Goal: Participate in discussion

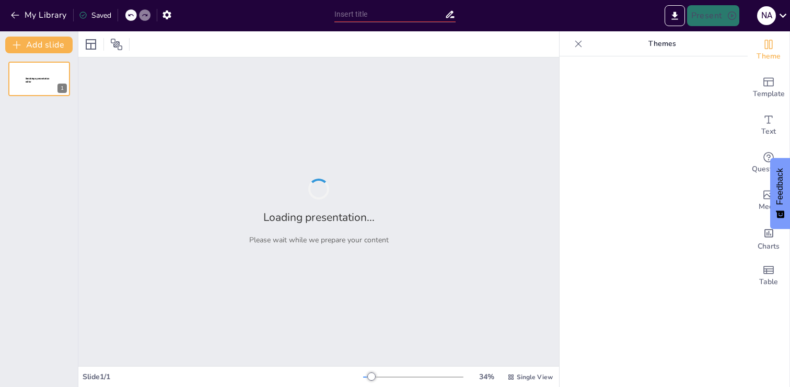
type input "Fundamentos y Funciones de los Sistemas Operativos: Introducción al Curso"
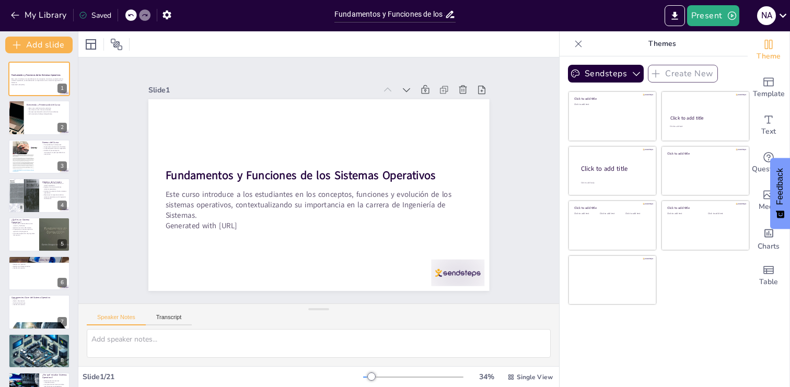
checkbox input "true"
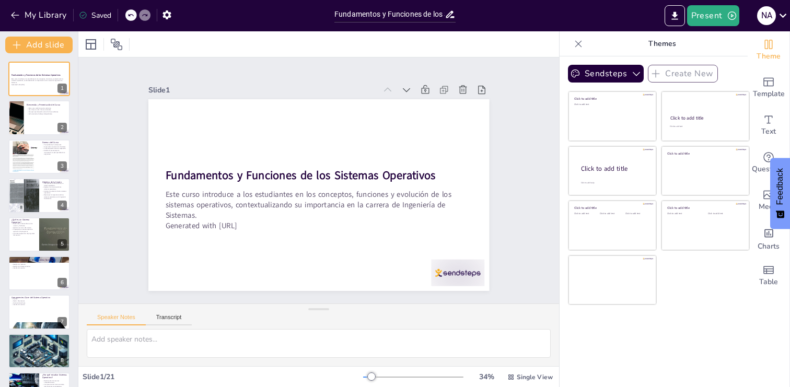
checkbox input "true"
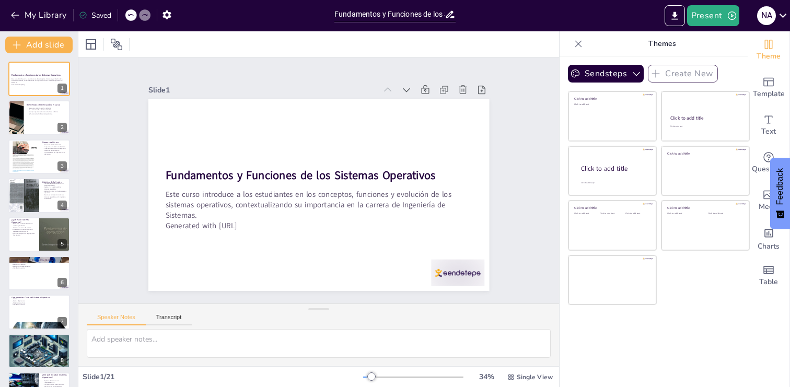
checkbox input "true"
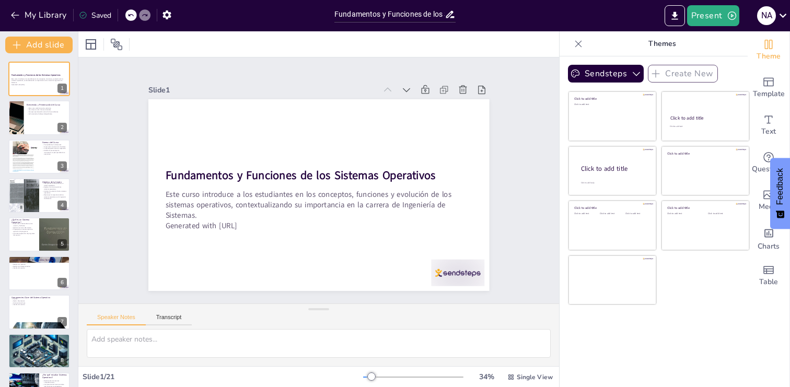
checkbox input "true"
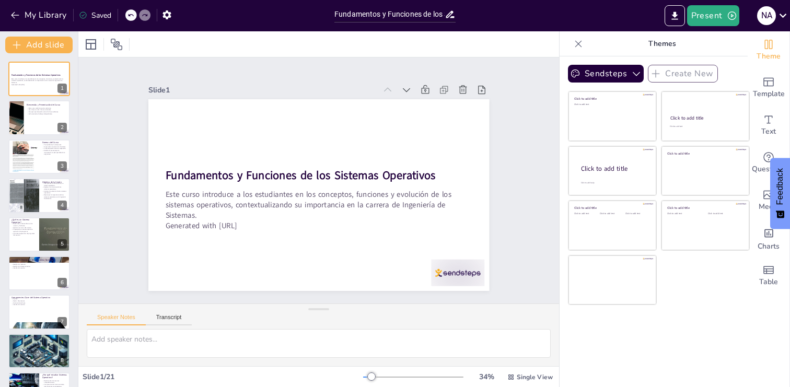
checkbox input "true"
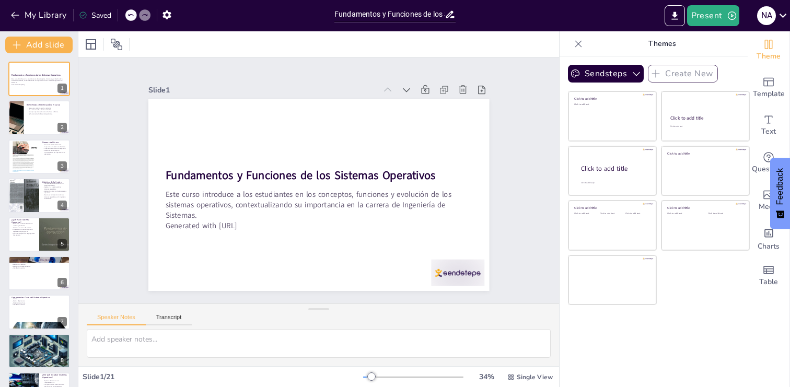
checkbox input "true"
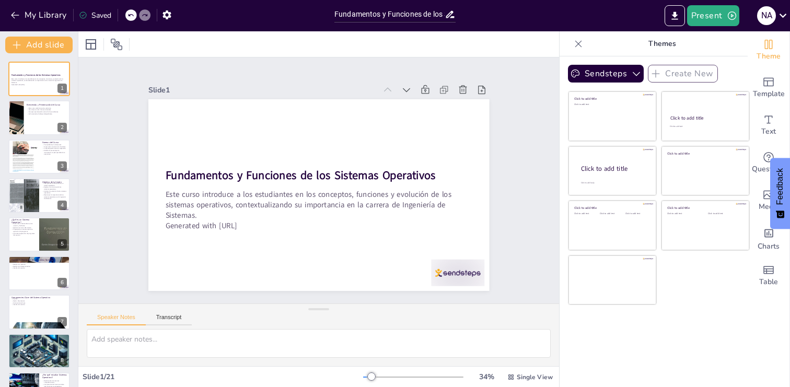
checkbox input "true"
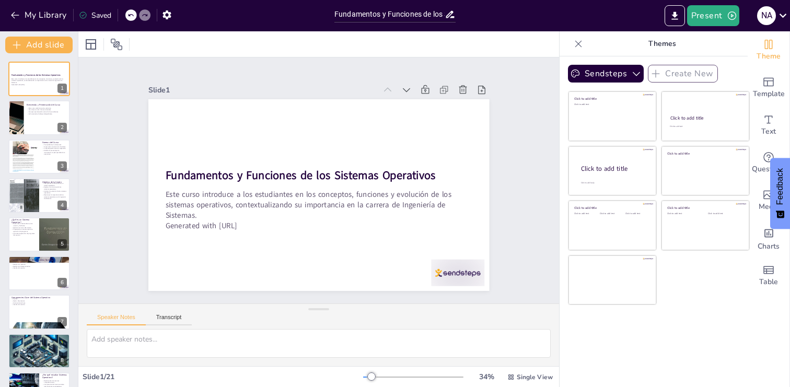
checkbox input "true"
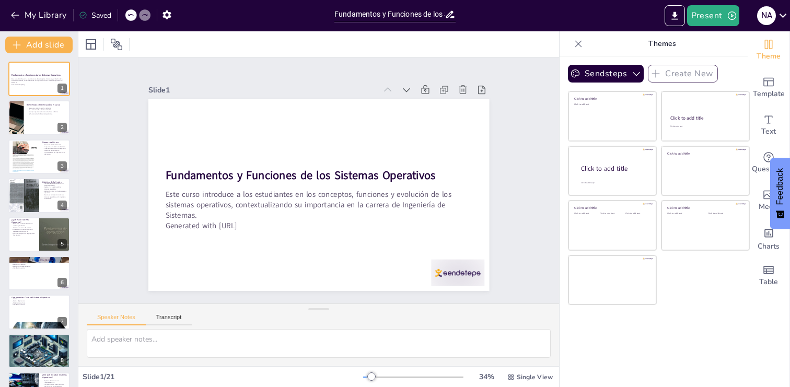
checkbox input "true"
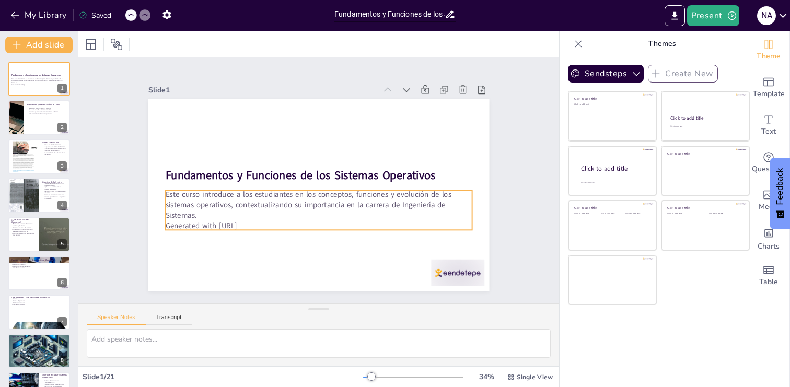
checkbox input "true"
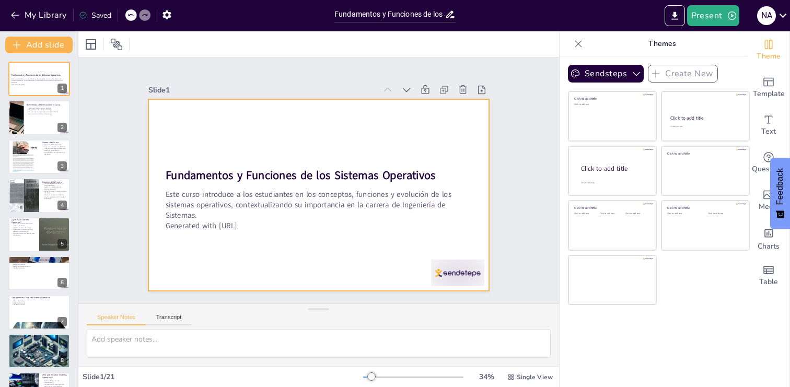
checkbox input "true"
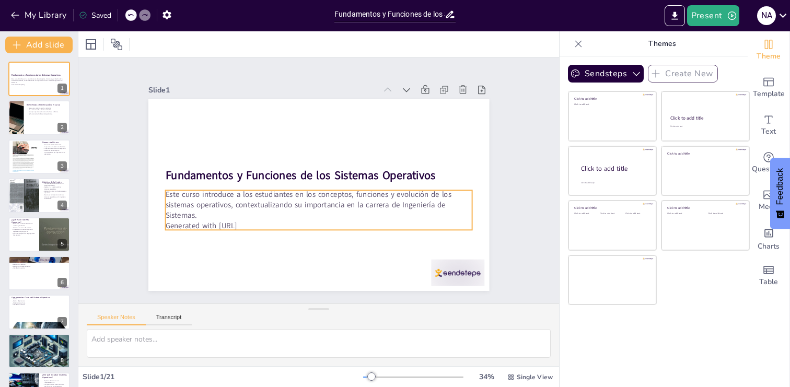
checkbox input "true"
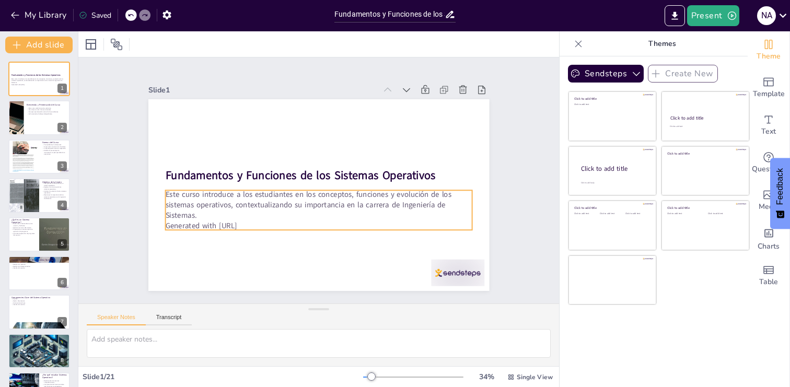
click at [223, 227] on p "Generated with [URL]" at bounding box center [309, 225] width 302 height 74
checkbox input "true"
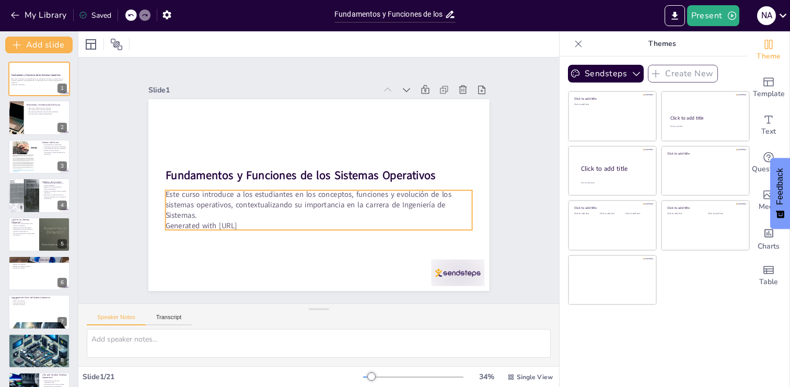
checkbox input "true"
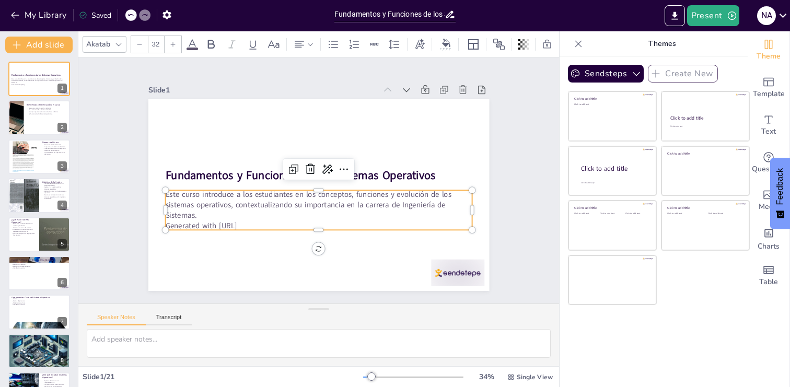
click at [244, 226] on p "Generated with [URL]" at bounding box center [309, 225] width 302 height 74
checkbox input "true"
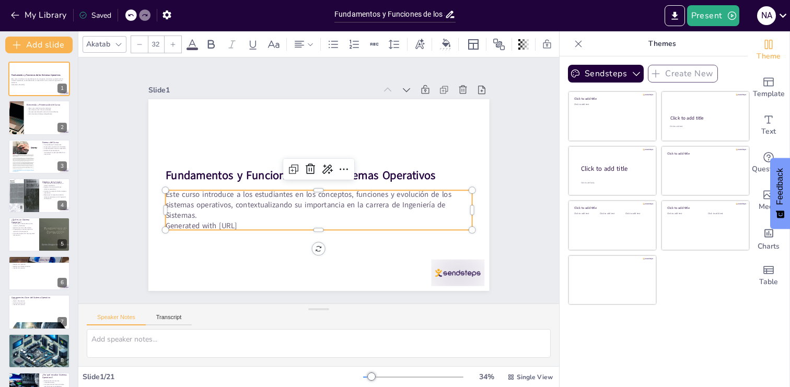
checkbox input "true"
click at [244, 226] on p "Generated with [URL]" at bounding box center [295, 219] width 271 height 162
checkbox input "true"
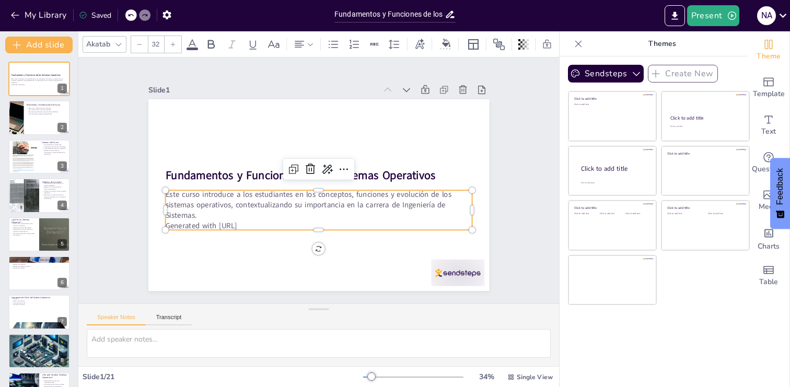
checkbox input "true"
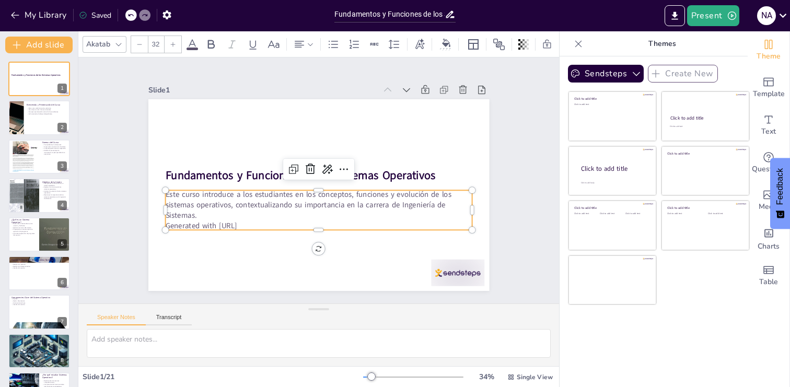
checkbox input "true"
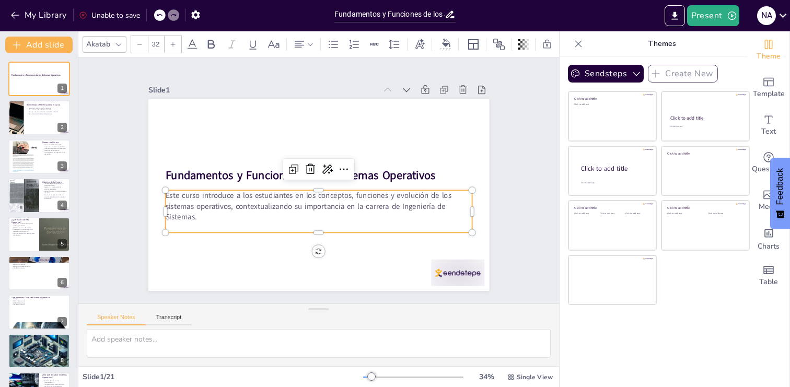
checkbox input "true"
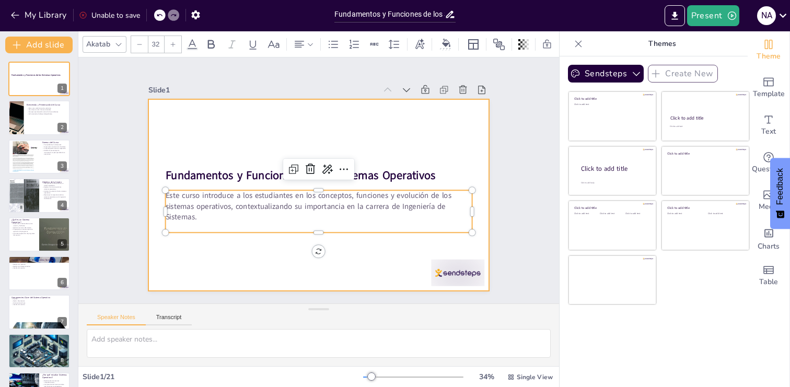
checkbox input "true"
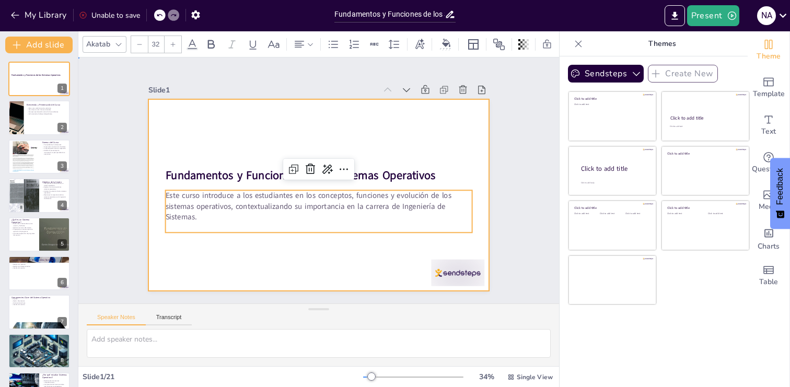
click at [253, 263] on div at bounding box center [316, 195] width 359 height 226
checkbox input "true"
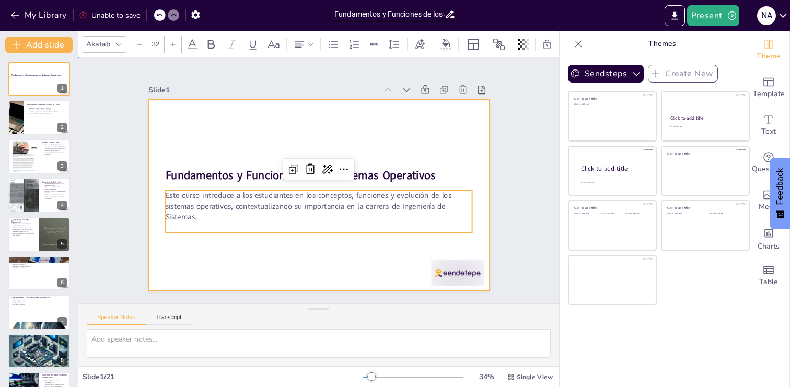
checkbox input "true"
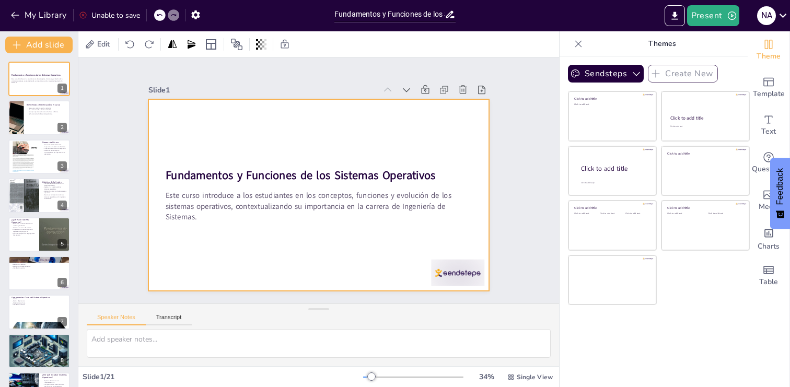
checkbox input "true"
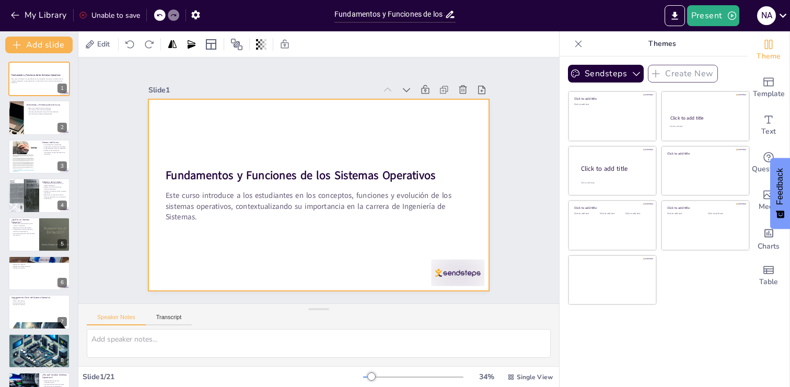
checkbox input "true"
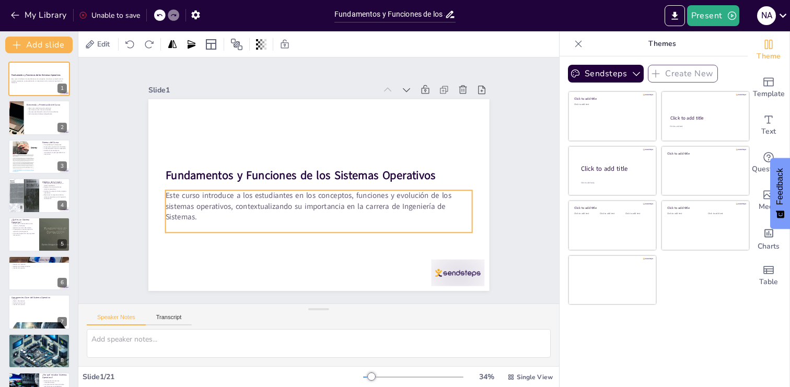
checkbox input "true"
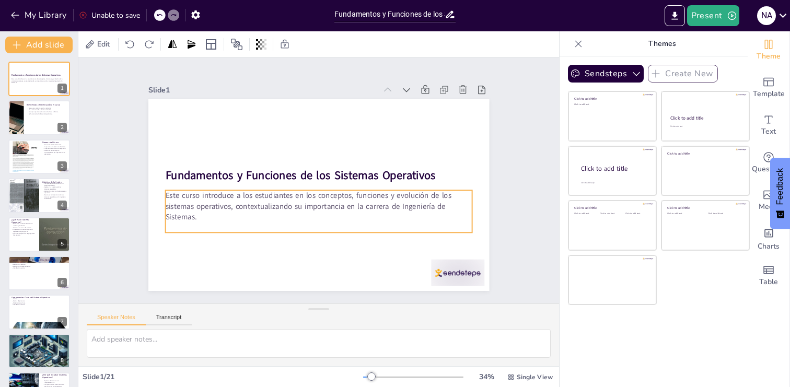
checkbox input "true"
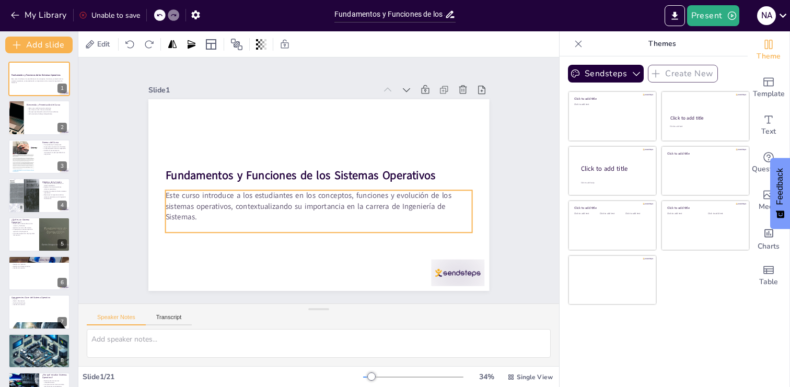
checkbox input "true"
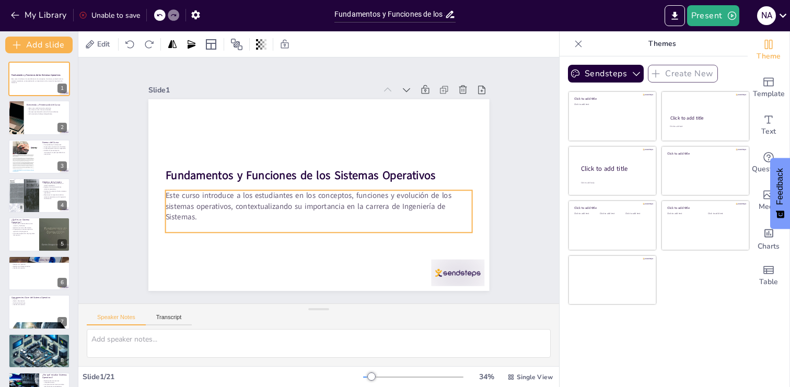
checkbox input "true"
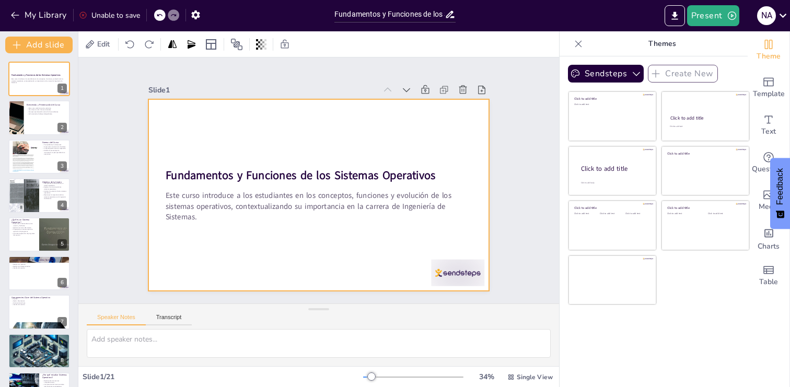
checkbox input "true"
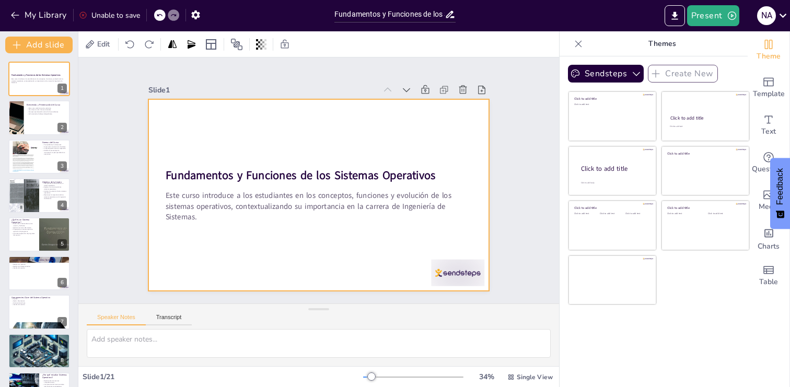
checkbox input "true"
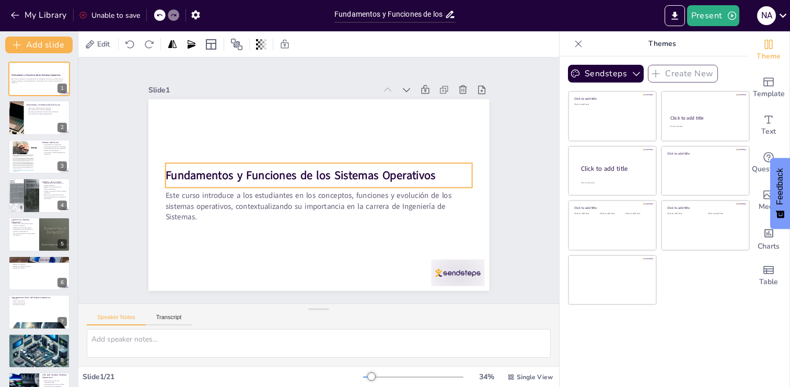
checkbox input "true"
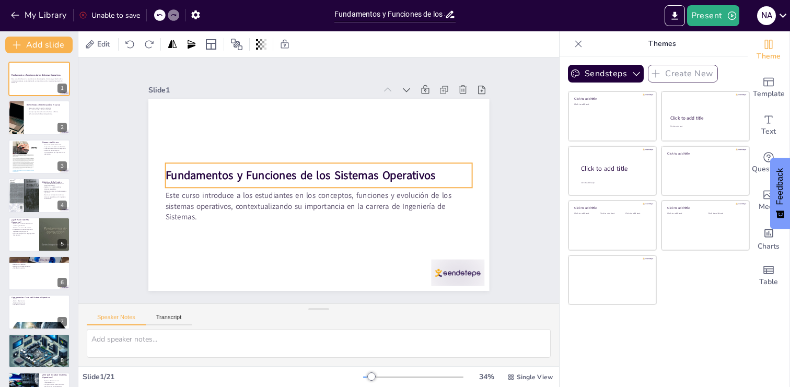
checkbox input "true"
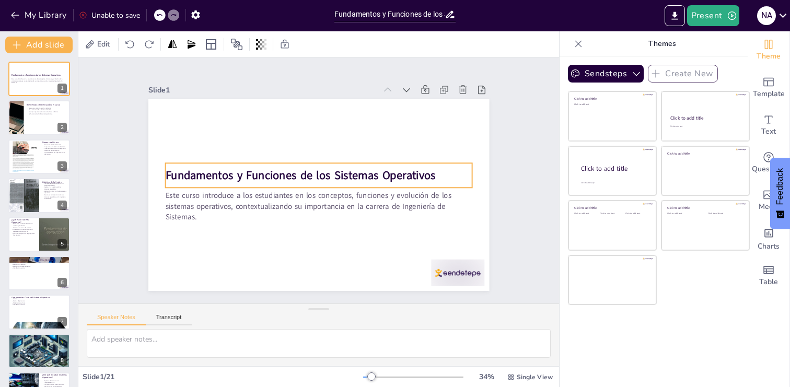
checkbox input "true"
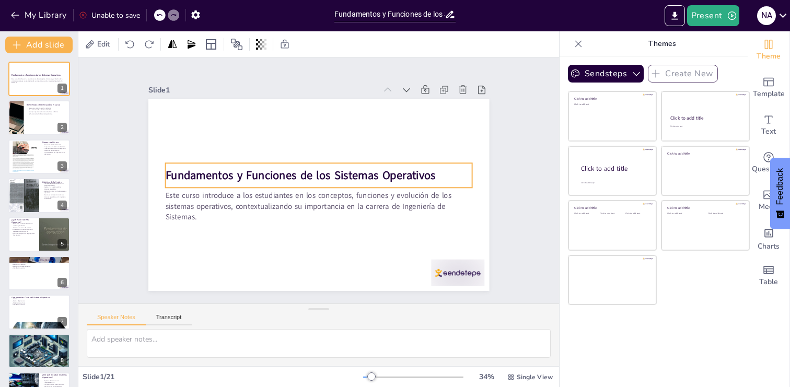
checkbox input "true"
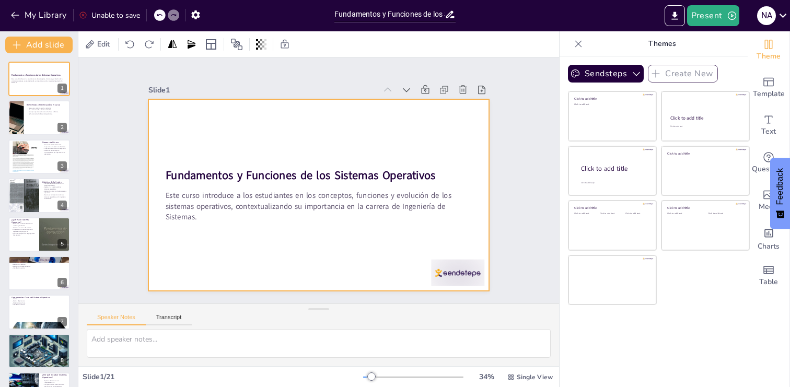
checkbox input "true"
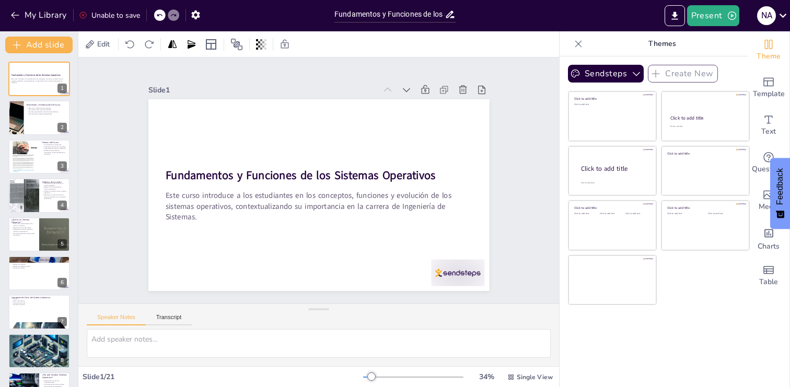
checkbox input "true"
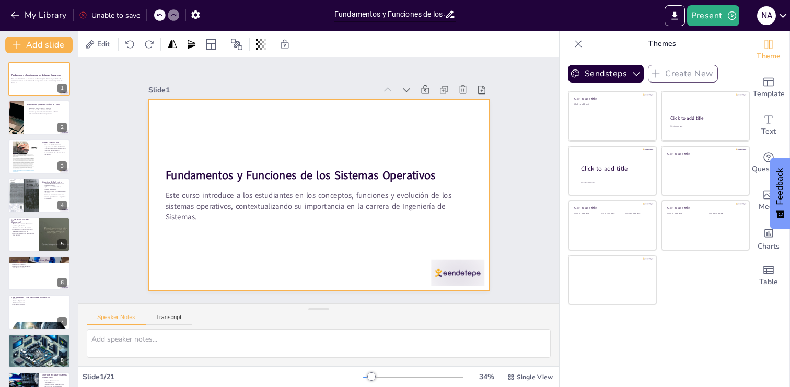
checkbox input "true"
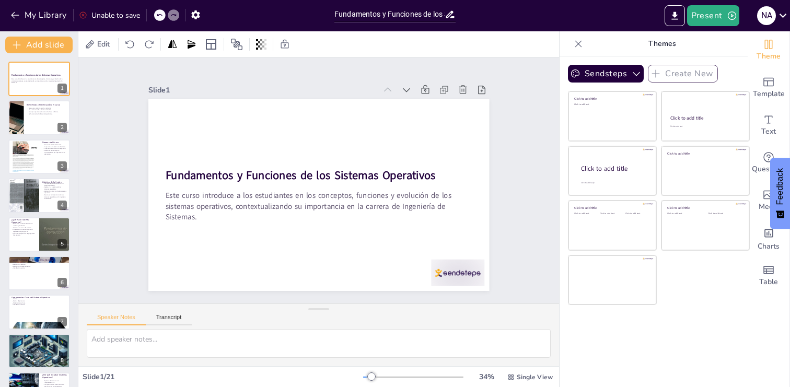
checkbox input "true"
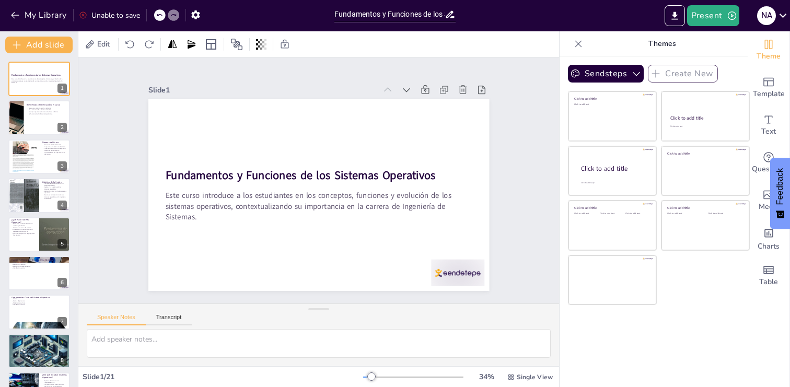
checkbox input "true"
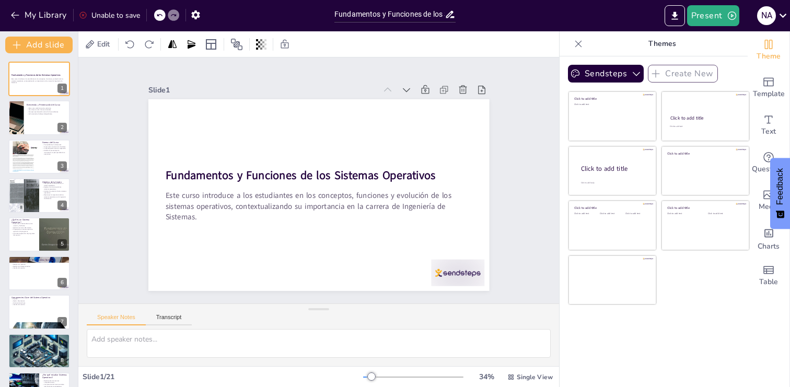
checkbox input "true"
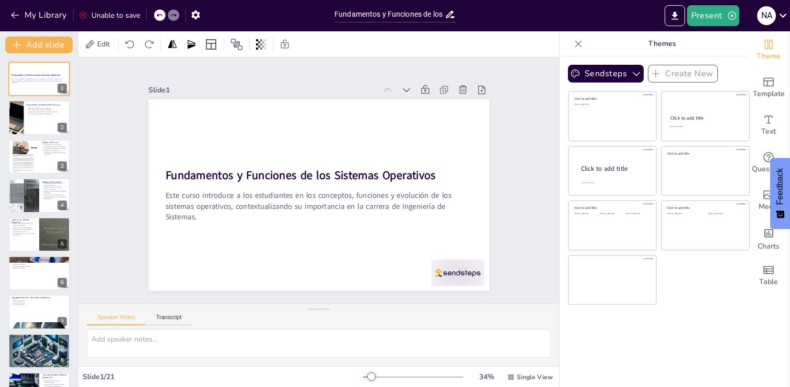
checkbox input "true"
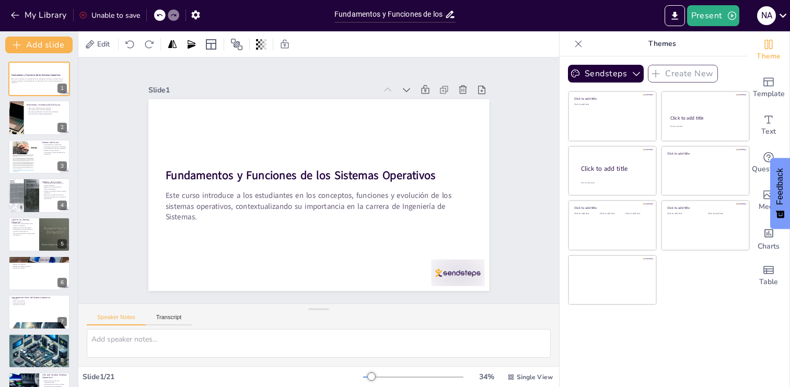
checkbox input "true"
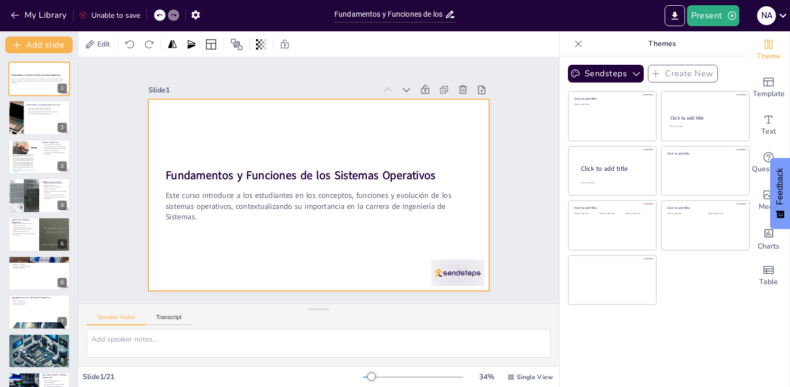
checkbox input "true"
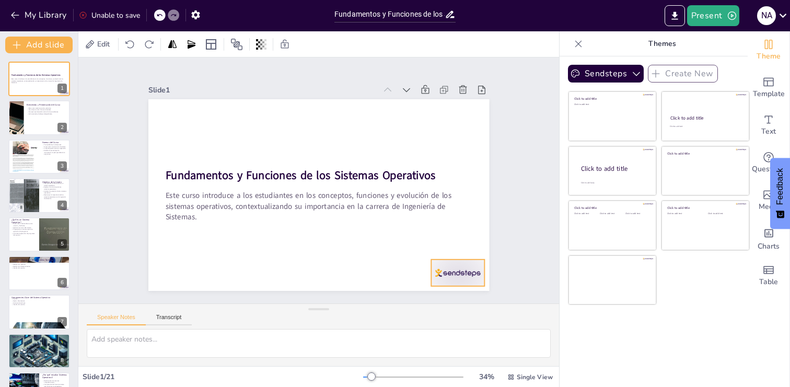
click at [452, 271] on div at bounding box center [447, 287] width 56 height 32
click at [482, 240] on icon at bounding box center [482, 238] width 13 height 13
click at [449, 271] on div at bounding box center [447, 287] width 56 height 32
click at [575, 49] on div at bounding box center [578, 44] width 17 height 17
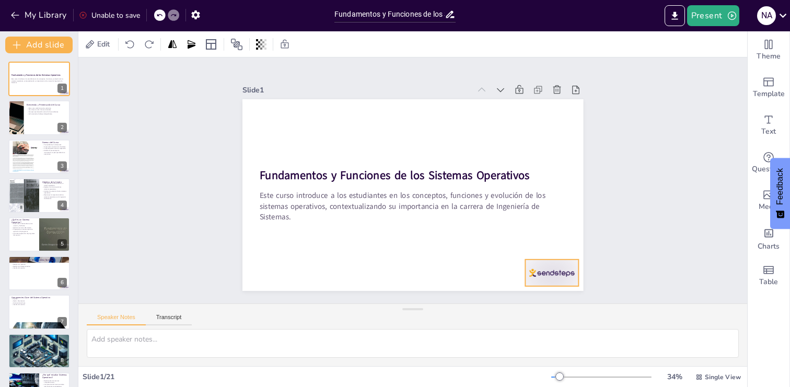
click at [546, 290] on div at bounding box center [516, 311] width 59 height 42
click at [568, 264] on icon at bounding box center [561, 271] width 15 height 15
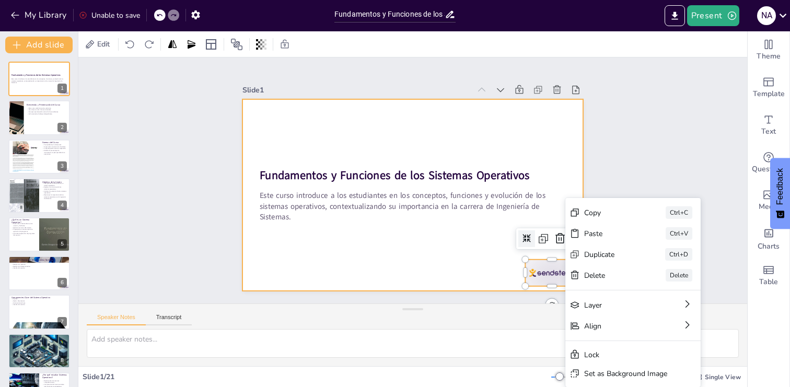
click at [380, 251] on div at bounding box center [411, 195] width 359 height 226
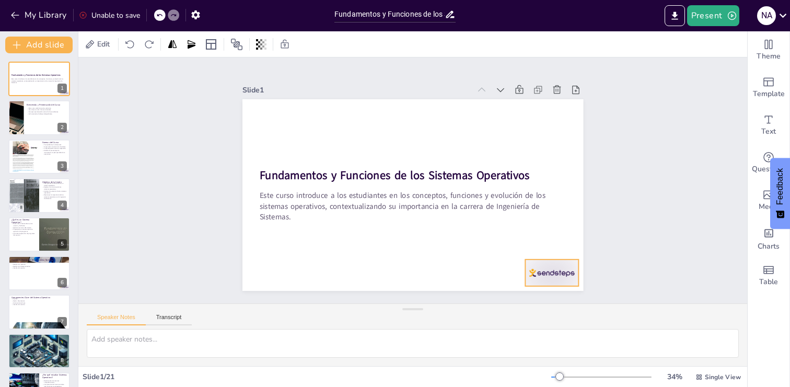
click at [548, 273] on div at bounding box center [541, 287] width 56 height 32
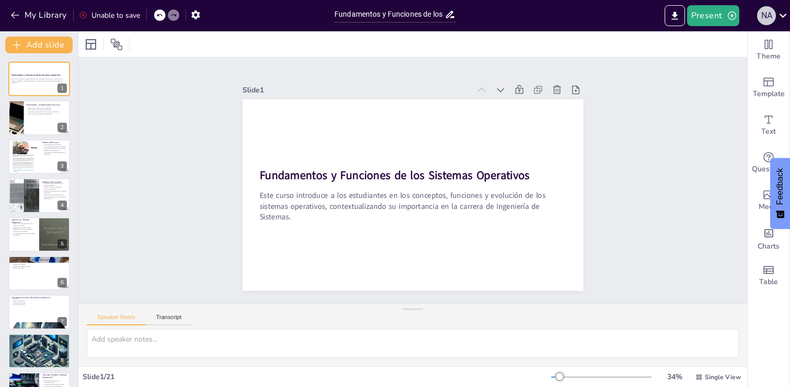
click at [773, 18] on div "N A" at bounding box center [766, 15] width 19 height 19
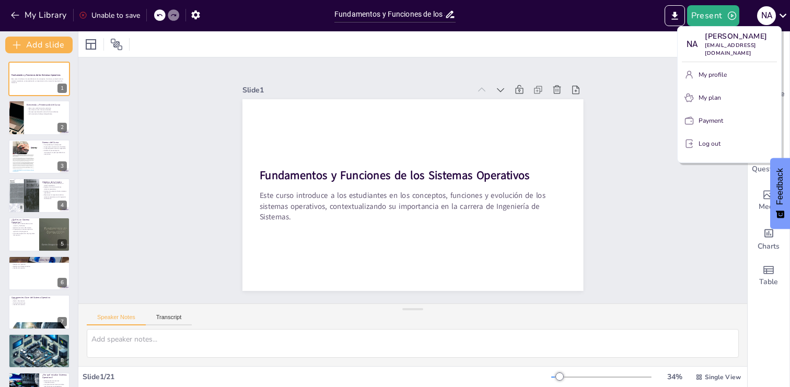
click at [616, 63] on div at bounding box center [395, 193] width 790 height 387
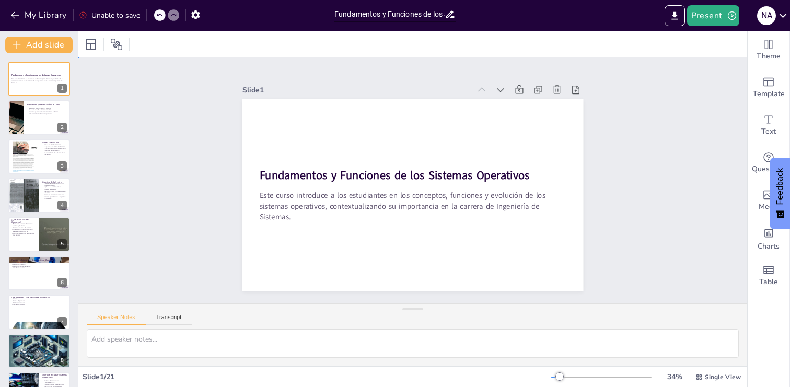
click at [618, 88] on div "Slide 1 Fundamentos y Funciones de los Sistemas Operativos Este curso introduce…" at bounding box center [412, 180] width 690 height 315
click at [26, 121] on div at bounding box center [39, 118] width 63 height 36
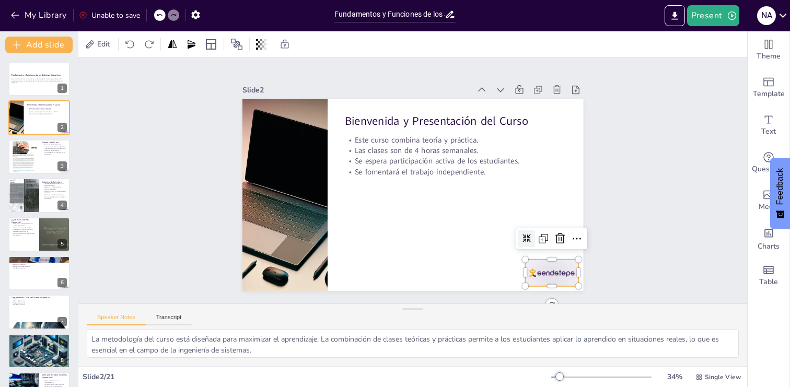
click at [563, 273] on div at bounding box center [551, 273] width 53 height 27
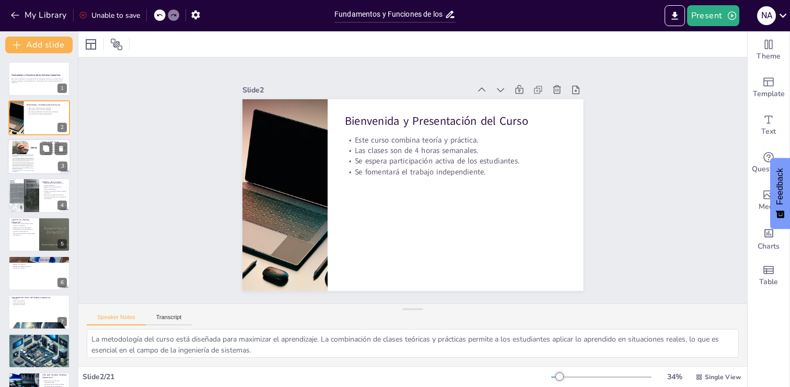
click at [51, 162] on div at bounding box center [39, 157] width 63 height 36
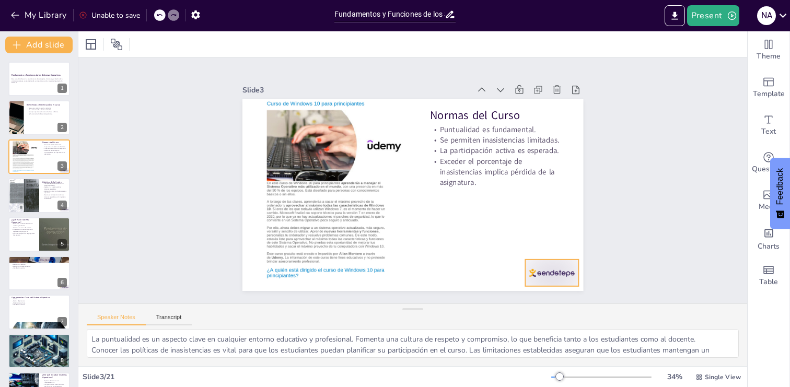
click at [546, 271] on div at bounding box center [541, 287] width 56 height 32
click at [41, 202] on div at bounding box center [39, 196] width 63 height 36
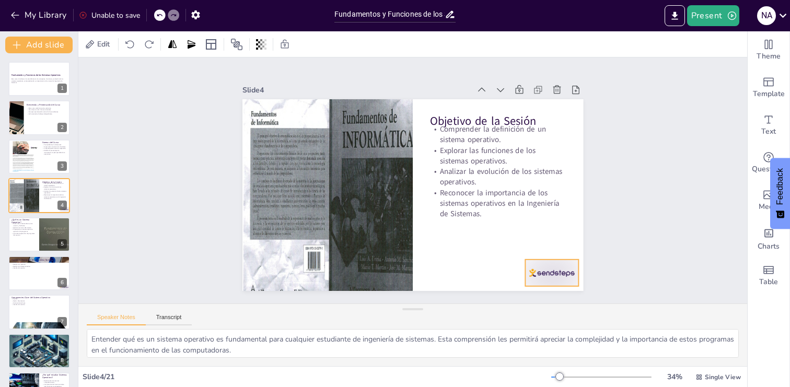
click at [569, 271] on div at bounding box center [541, 287] width 56 height 32
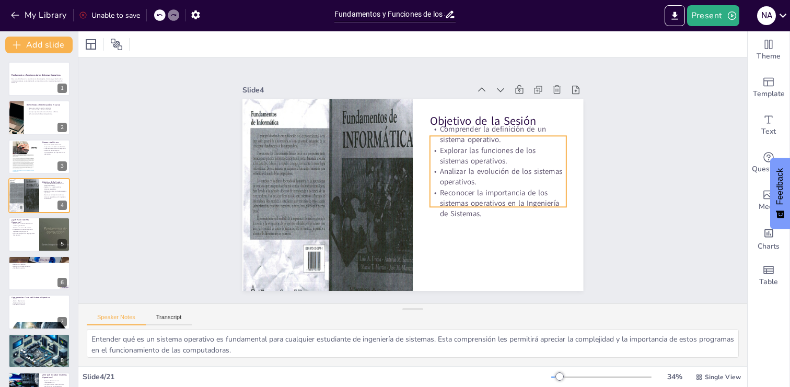
click at [472, 206] on p "Reconocer la importancia de los sistemas operativos en la Ingeniería de Sistema…" at bounding box center [495, 212] width 139 height 46
click at [499, 208] on div at bounding box center [494, 219] width 136 height 22
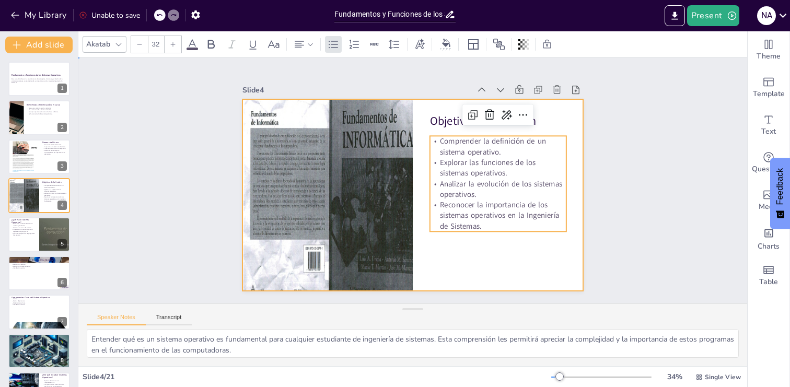
click at [458, 268] on div at bounding box center [410, 195] width 359 height 226
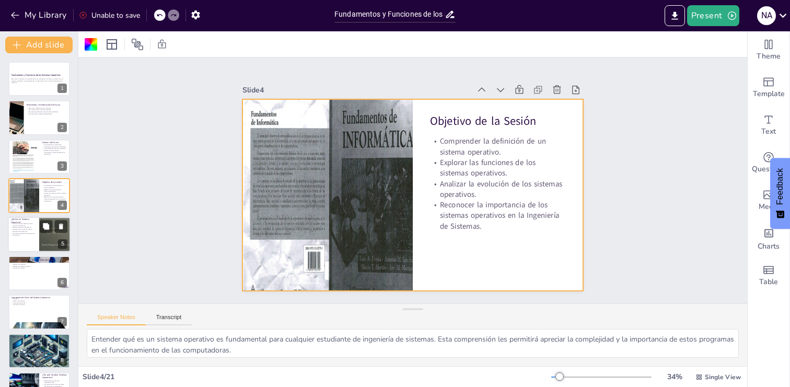
click at [30, 236] on p "Controla la ejecución de programas del usuario." at bounding box center [23, 234] width 25 height 4
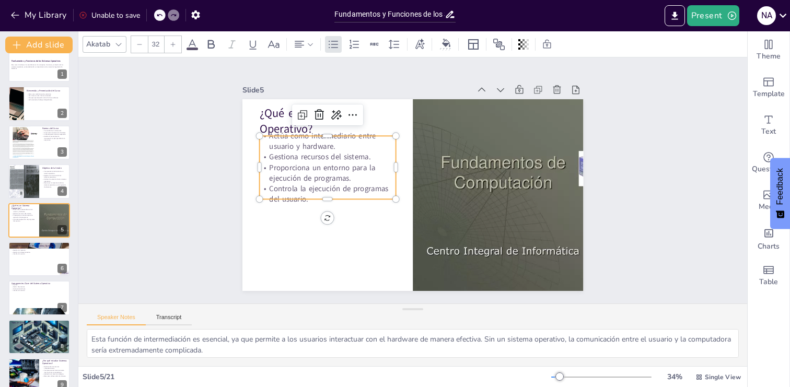
click at [291, 180] on p "Proporciona un entorno para la ejecución de programas." at bounding box center [331, 155] width 138 height 49
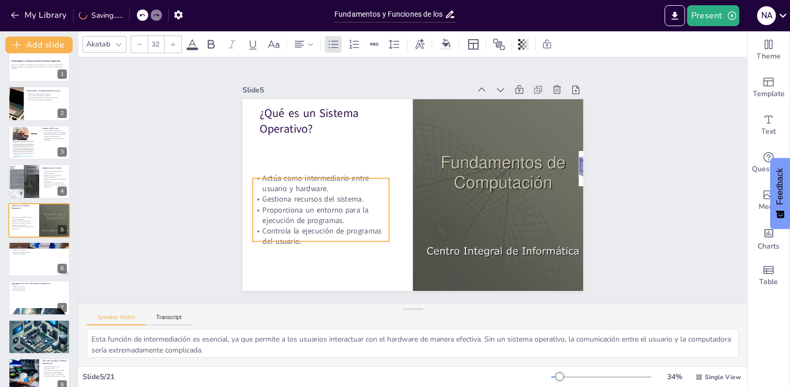
drag, startPoint x: 328, startPoint y: 197, endPoint x: 321, endPoint y: 239, distance: 42.8
click at [321, 239] on p "Controla la ejecución de programas del usuario." at bounding box center [316, 227] width 138 height 36
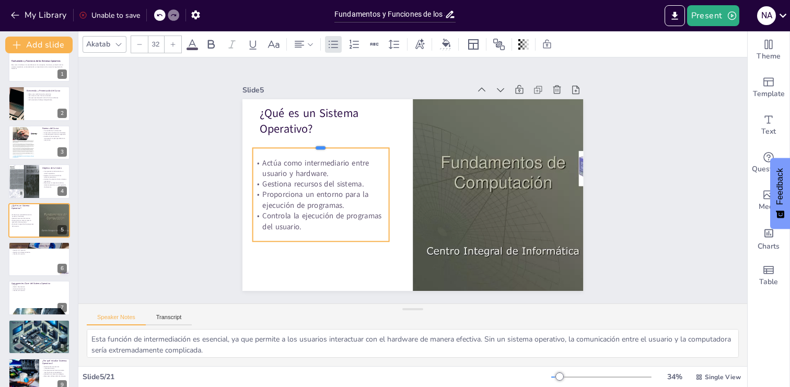
drag, startPoint x: 320, startPoint y: 171, endPoint x: 320, endPoint y: 147, distance: 24.0
click at [320, 146] on div at bounding box center [325, 134] width 136 height 22
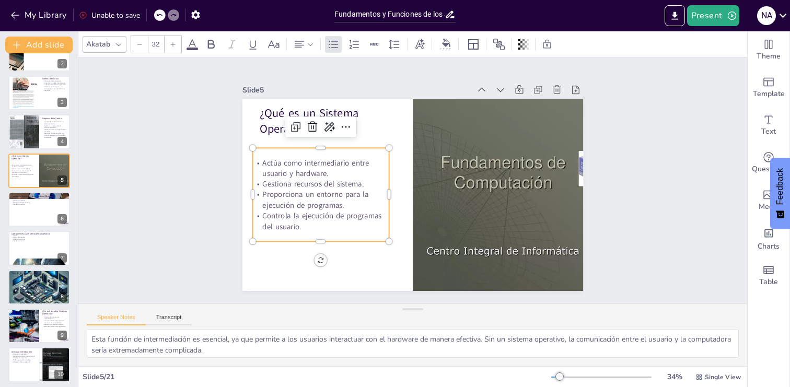
scroll to position [77, 0]
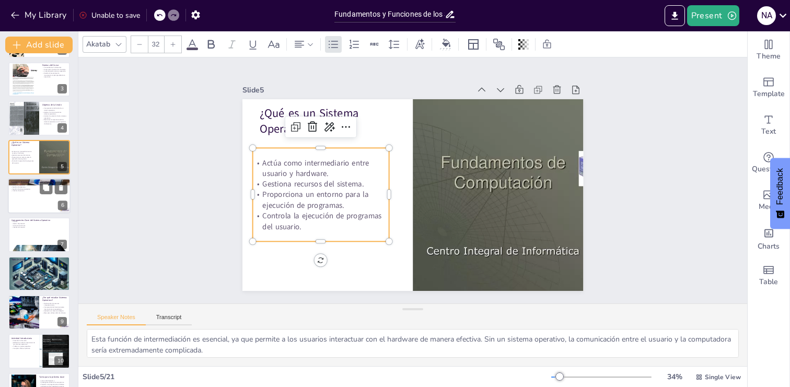
click at [33, 200] on div at bounding box center [39, 196] width 63 height 36
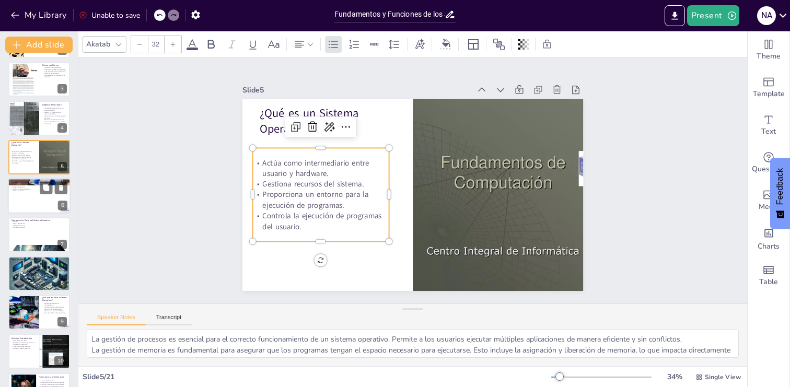
scroll to position [53, 0]
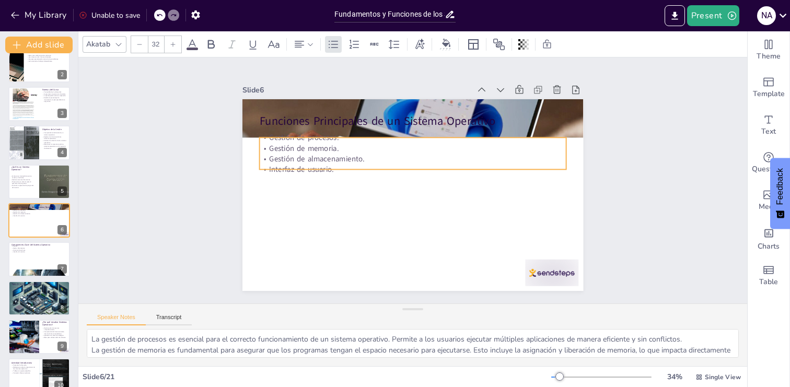
click at [307, 167] on p "Interfaz de usuario." at bounding box center [414, 169] width 306 height 42
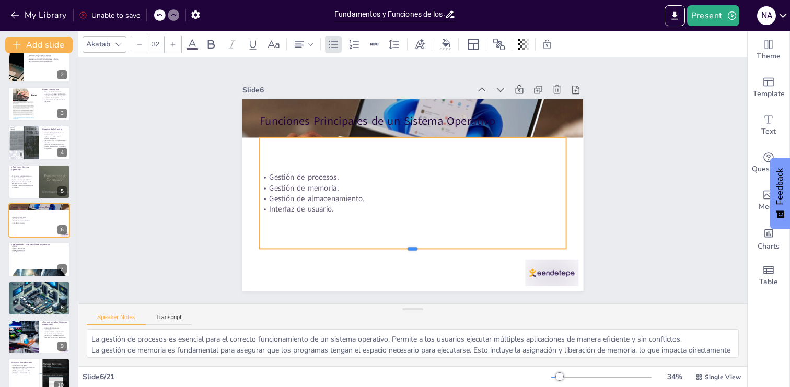
drag, startPoint x: 414, startPoint y: 169, endPoint x: 394, endPoint y: 249, distance: 81.8
click at [378, 249] on div at bounding box center [342, 196] width 72 height 302
click at [38, 262] on div at bounding box center [39, 260] width 63 height 36
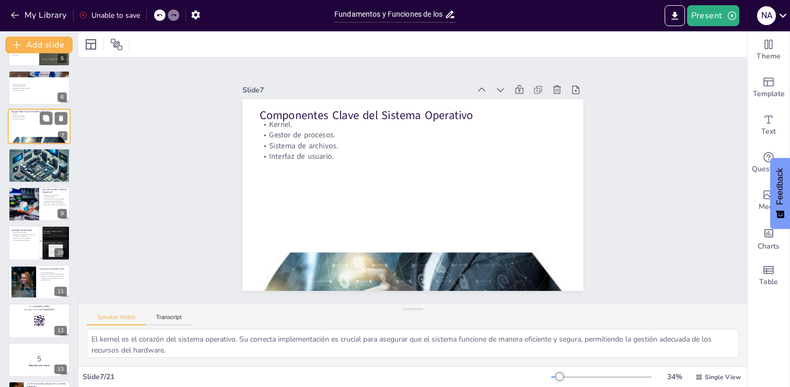
scroll to position [184, 0]
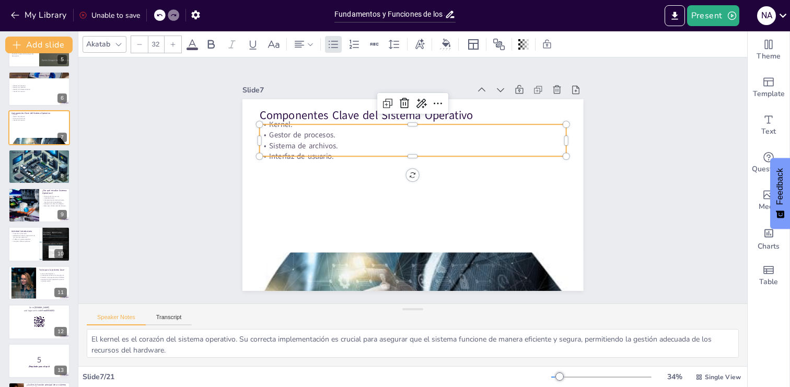
click at [319, 151] on p "Interfaz de usuario." at bounding box center [415, 156] width 306 height 43
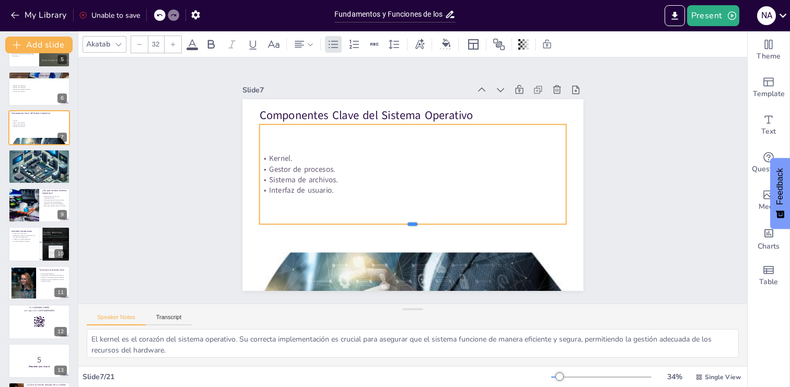
drag, startPoint x: 415, startPoint y: 157, endPoint x: 414, endPoint y: 224, distance: 67.4
click at [414, 224] on div at bounding box center [403, 228] width 302 height 72
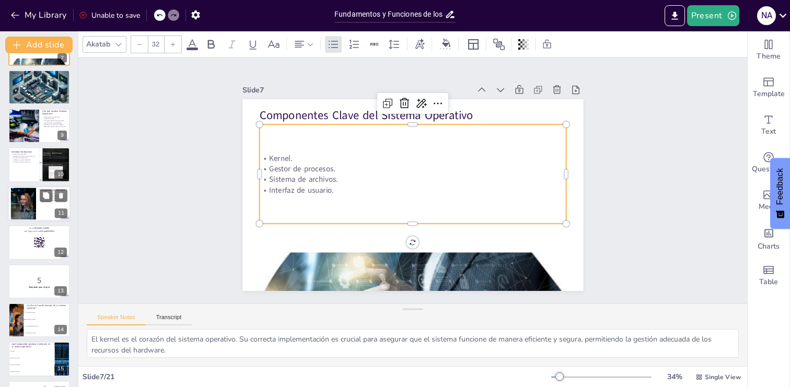
click at [46, 204] on div at bounding box center [39, 204] width 63 height 36
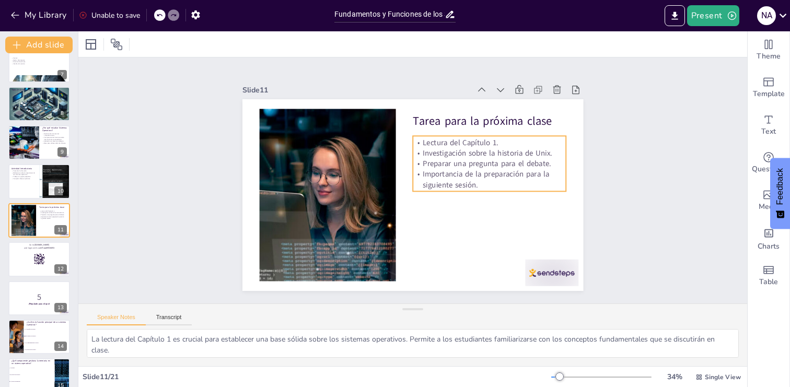
click at [483, 174] on p "Importancia de la preparación para la siguiente sesión." at bounding box center [489, 187] width 155 height 37
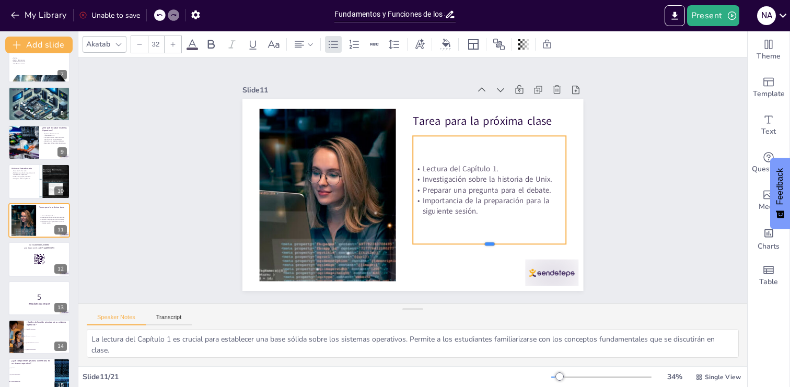
drag, startPoint x: 489, startPoint y: 191, endPoint x: 495, endPoint y: 243, distance: 52.5
click at [495, 243] on div "Tarea para la próxima clase Lectura del Capítulo 1. Investigación sobre la hist…" at bounding box center [400, 189] width 355 height 389
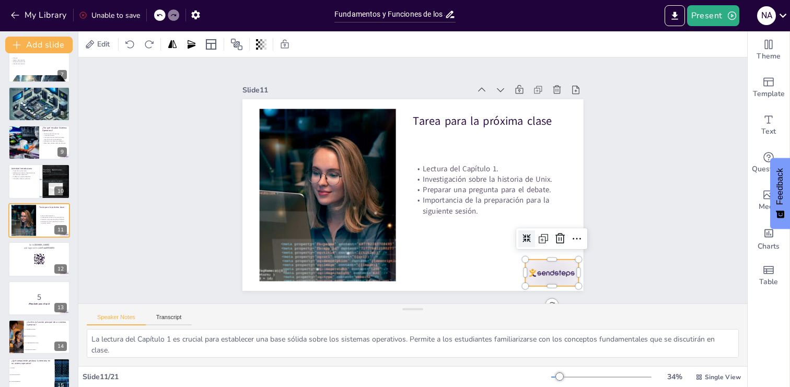
click at [552, 278] on div at bounding box center [541, 287] width 56 height 32
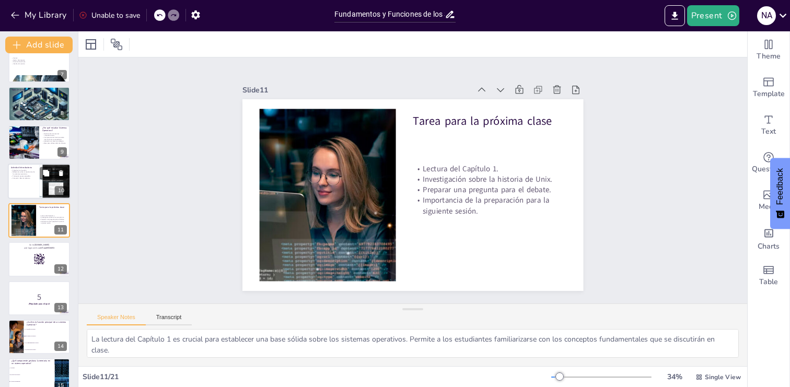
click at [33, 185] on div at bounding box center [39, 182] width 63 height 36
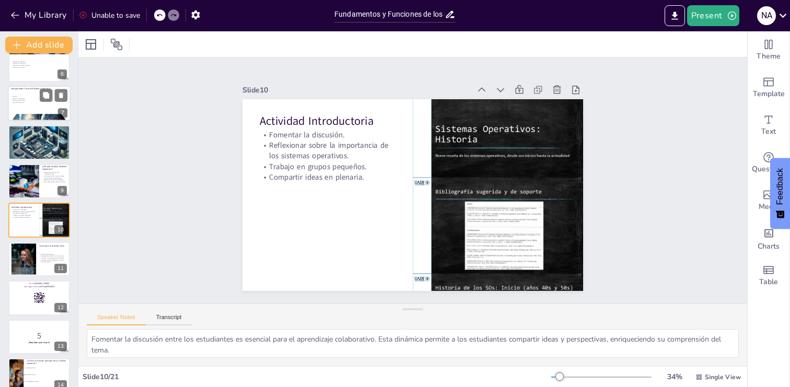
click at [43, 109] on div at bounding box center [39, 104] width 63 height 36
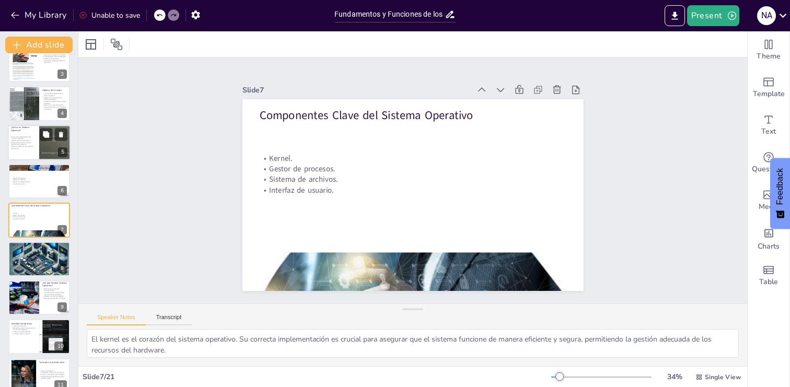
click at [31, 143] on p "Proporciona un entorno para la ejecución de programas." at bounding box center [21, 144] width 25 height 4
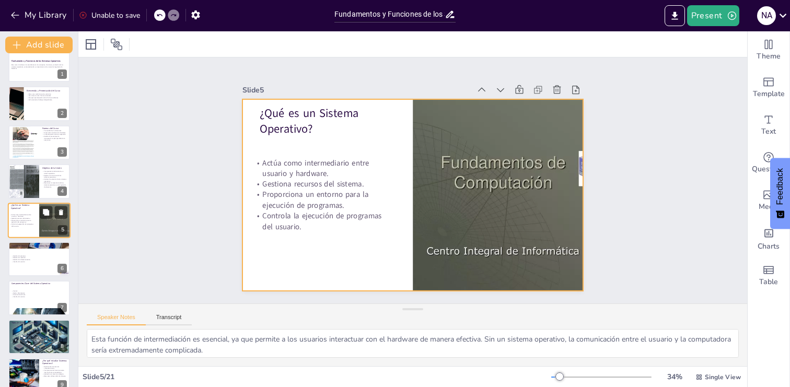
click at [36, 225] on div at bounding box center [39, 221] width 63 height 36
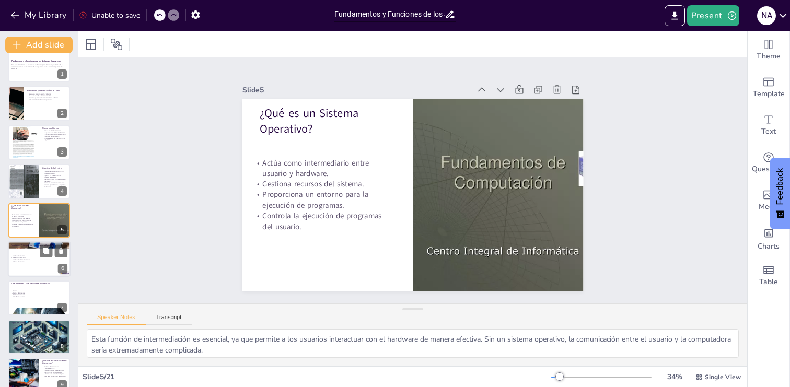
click at [32, 263] on div "Gestión de procesos. Gestión de memoria. Gestión de almacenamiento. Interfaz de…" at bounding box center [39, 259] width 56 height 20
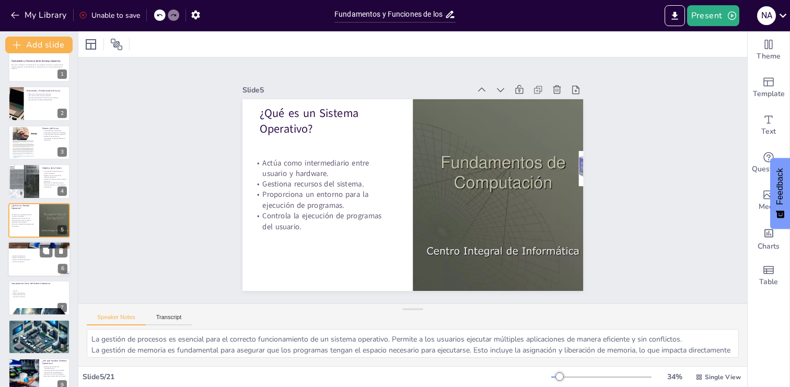
scroll to position [53, 0]
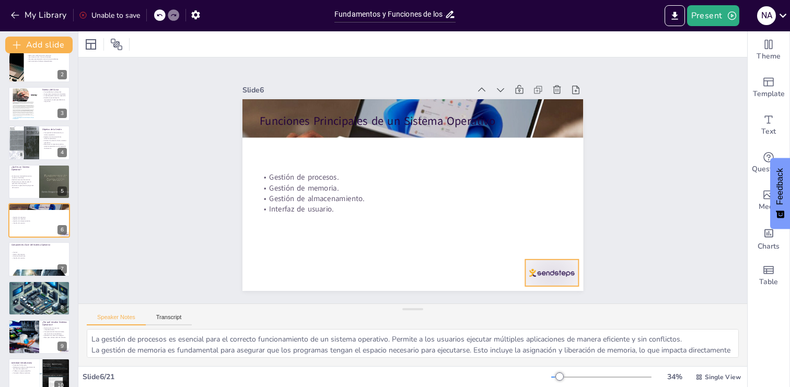
click at [548, 272] on div at bounding box center [541, 287] width 56 height 32
click at [40, 307] on div at bounding box center [39, 298] width 63 height 63
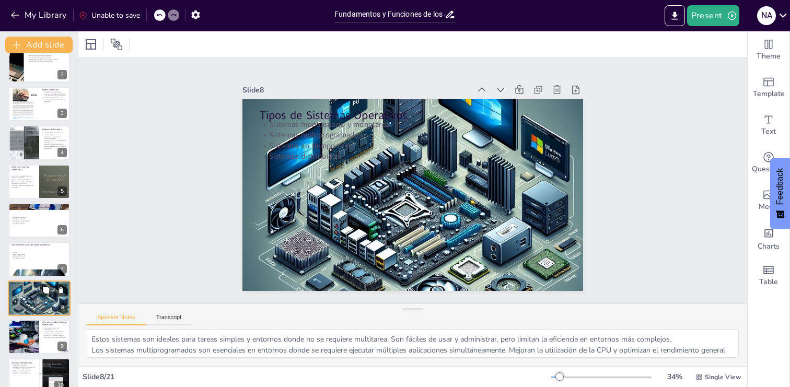
scroll to position [131, 0]
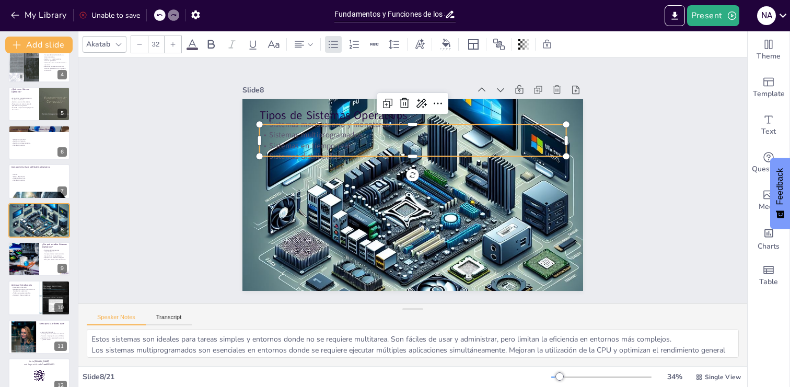
click at [377, 144] on p "Sistemas en tiempo real." at bounding box center [444, 166] width 134 height 285
click at [195, 44] on icon at bounding box center [192, 44] width 13 height 13
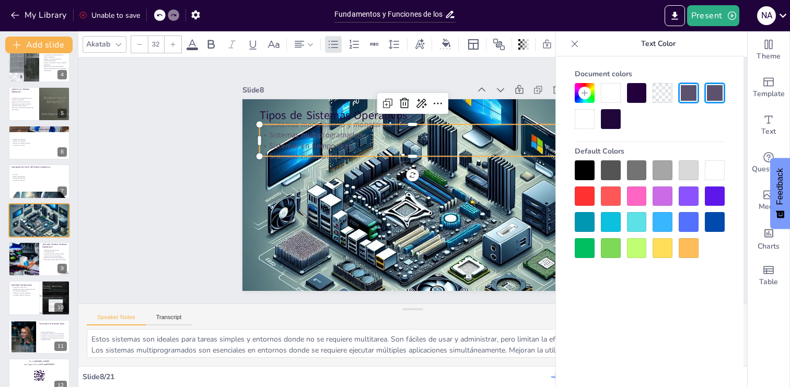
click at [189, 45] on icon at bounding box center [192, 44] width 13 height 13
click at [714, 170] on div at bounding box center [715, 170] width 20 height 20
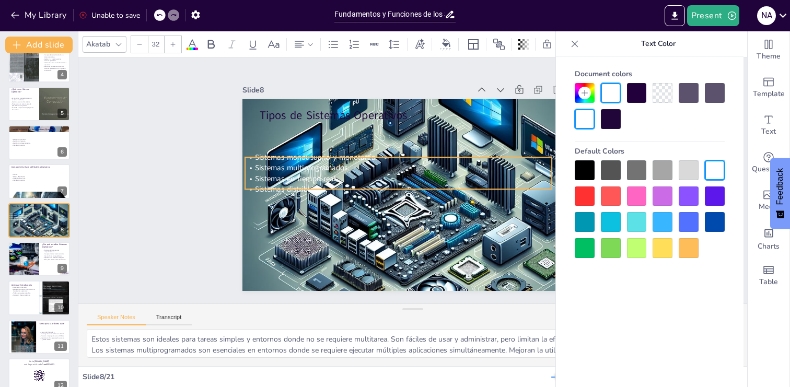
drag, startPoint x: 413, startPoint y: 155, endPoint x: 398, endPoint y: 188, distance: 36.0
click at [398, 188] on p "Sistemas distribuidos." at bounding box center [396, 184] width 295 height 105
click at [612, 93] on div at bounding box center [611, 93] width 20 height 20
click at [587, 119] on div at bounding box center [585, 119] width 20 height 20
click at [613, 118] on div at bounding box center [611, 119] width 20 height 20
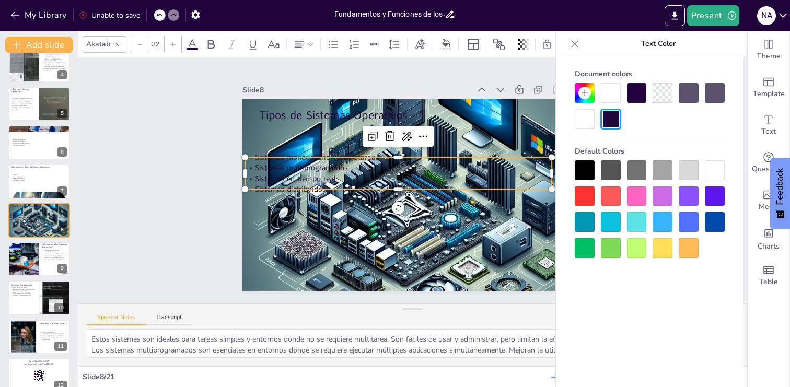
click at [587, 118] on div at bounding box center [585, 119] width 20 height 20
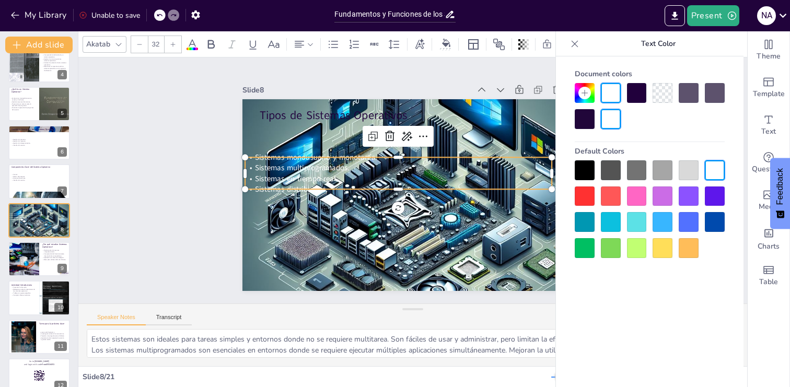
click at [714, 166] on div at bounding box center [715, 170] width 20 height 20
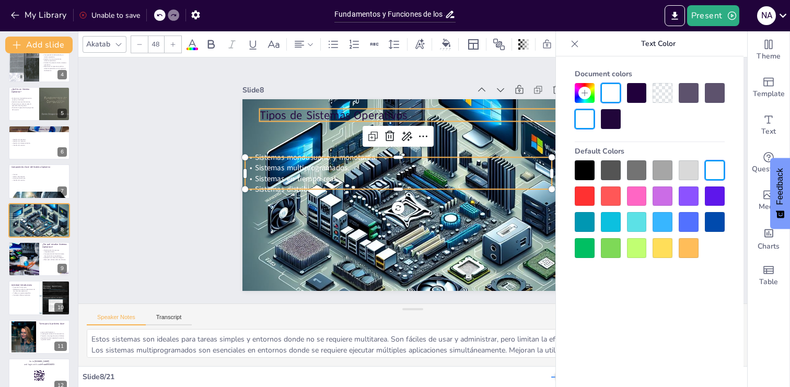
click at [314, 108] on div "Tipos de Sistemas Operativos Sistemas monousuario y monotarea. Sistemas multipr…" at bounding box center [407, 195] width 383 height 288
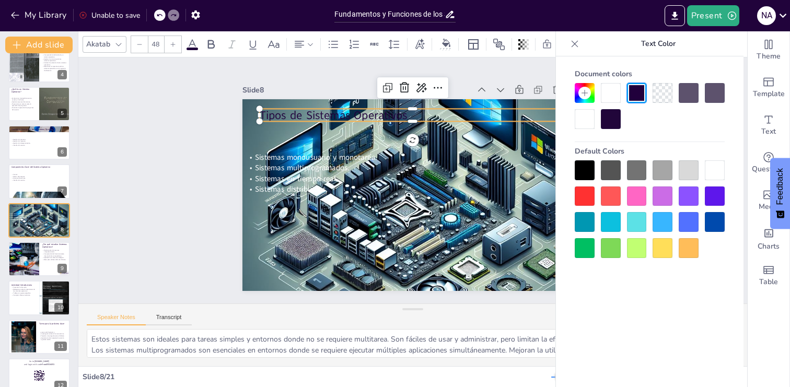
click at [714, 170] on div at bounding box center [715, 170] width 20 height 20
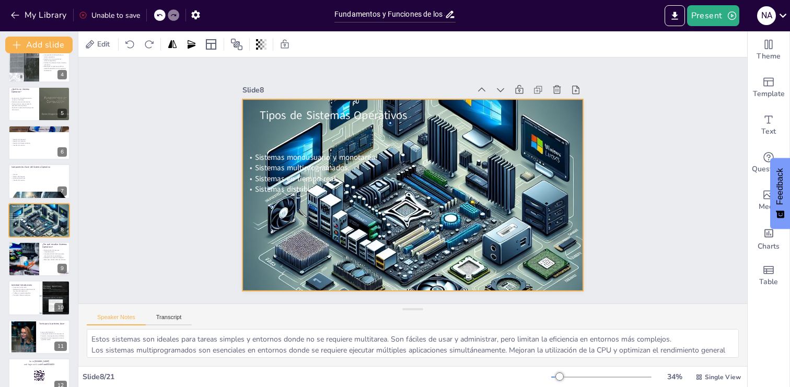
click at [412, 239] on div at bounding box center [401, 189] width 476 height 476
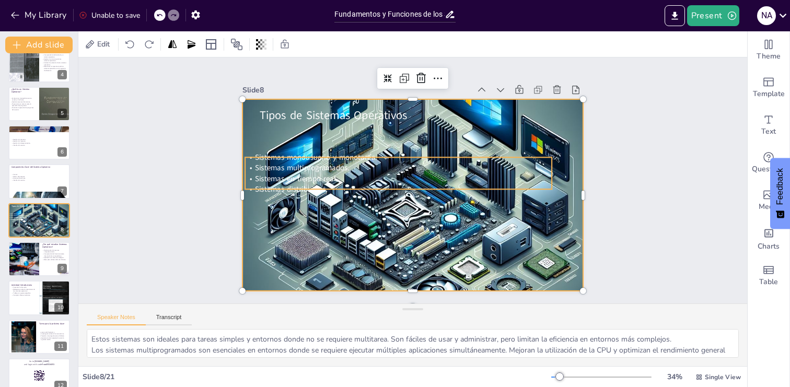
click at [335, 192] on div "Tipos de Sistemas Operativos Sistemas monousuario y monotarea. Sistemas multipr…" at bounding box center [409, 195] width 373 height 259
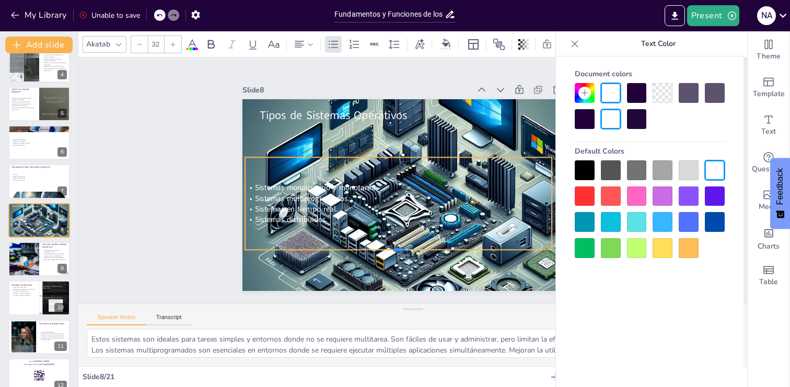
drag, startPoint x: 399, startPoint y: 190, endPoint x: 406, endPoint y: 250, distance: 61.0
click at [406, 250] on div at bounding box center [376, 246] width 294 height 103
click at [316, 190] on span "Sistemas multiprogramados." at bounding box center [300, 175] width 95 height 30
click at [316, 197] on span "Sistemas multiprogramados." at bounding box center [300, 187] width 95 height 20
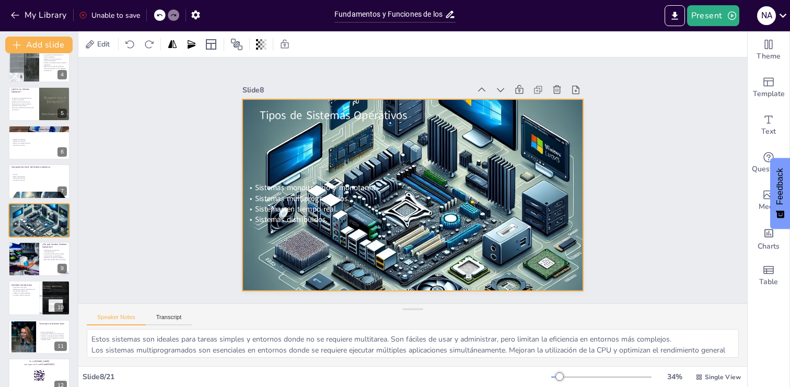
click at [326, 273] on div at bounding box center [411, 195] width 374 height 374
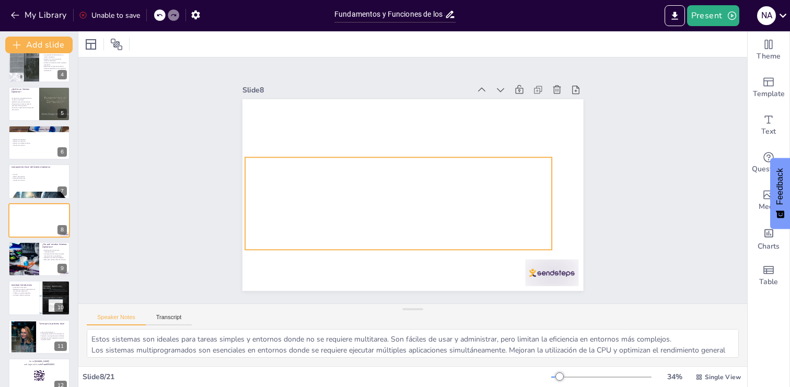
click at [298, 190] on span "Sistemas monousuario y monotarea." at bounding box center [316, 187] width 122 height 10
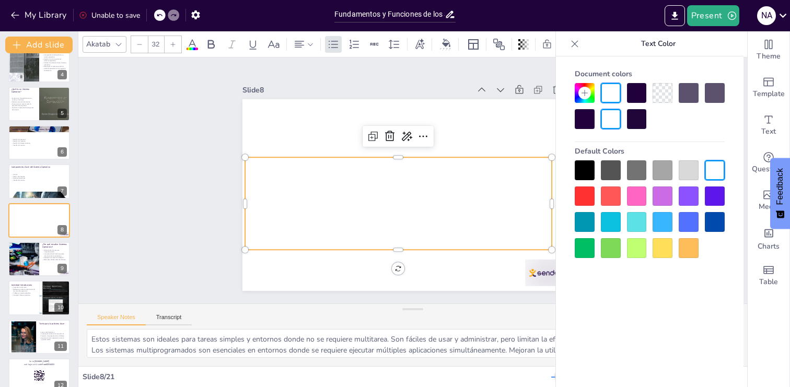
click at [583, 170] on div at bounding box center [585, 170] width 20 height 20
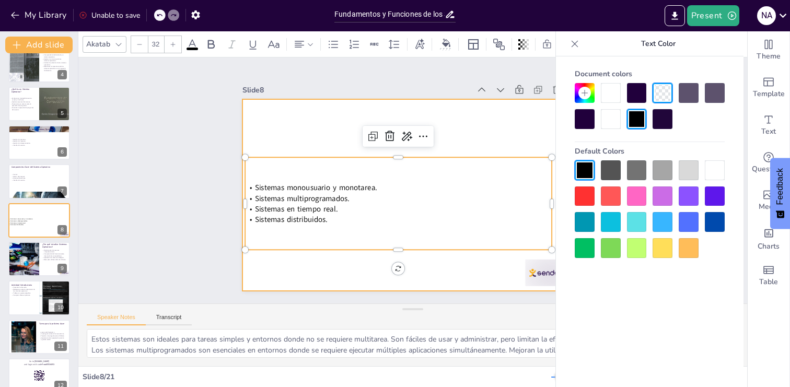
click at [309, 133] on div at bounding box center [410, 195] width 359 height 226
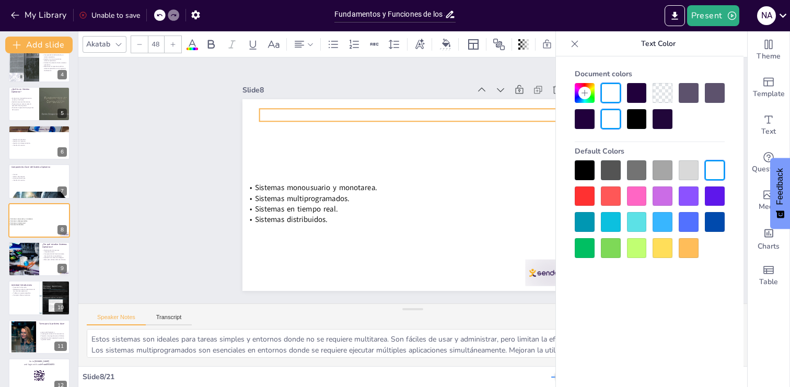
click at [317, 122] on span "Tipos de Sistemas Operativos" at bounding box center [340, 107] width 149 height 31
click at [583, 170] on div at bounding box center [585, 170] width 20 height 20
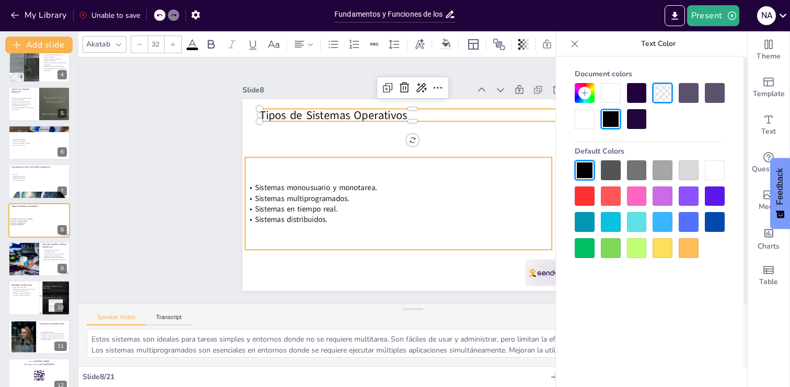
click at [360, 241] on div "Sistemas monousuario y monotarea. Sistemas multiprogramados. Sistemas en tiempo…" at bounding box center [396, 202] width 315 height 124
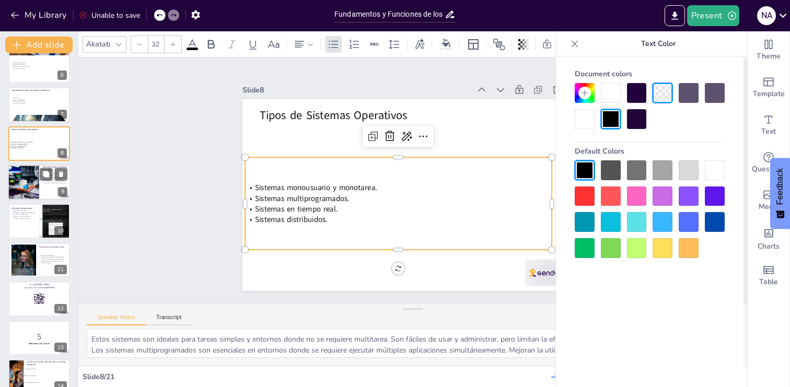
click at [29, 190] on div at bounding box center [23, 183] width 47 height 36
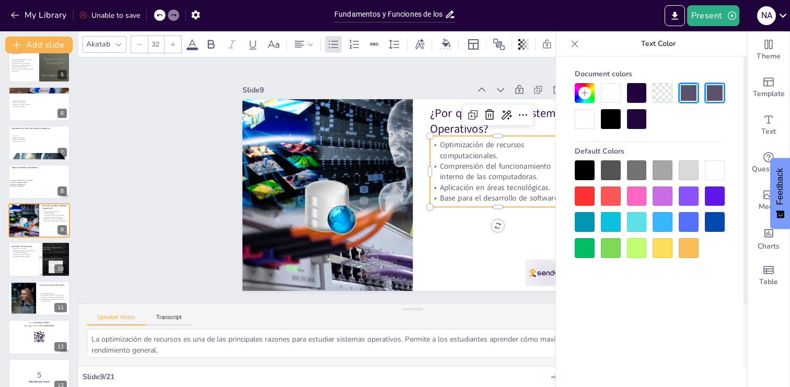
click at [468, 171] on p "Comprensión del funcionamiento interno de las computadoras." at bounding box center [498, 171] width 136 height 21
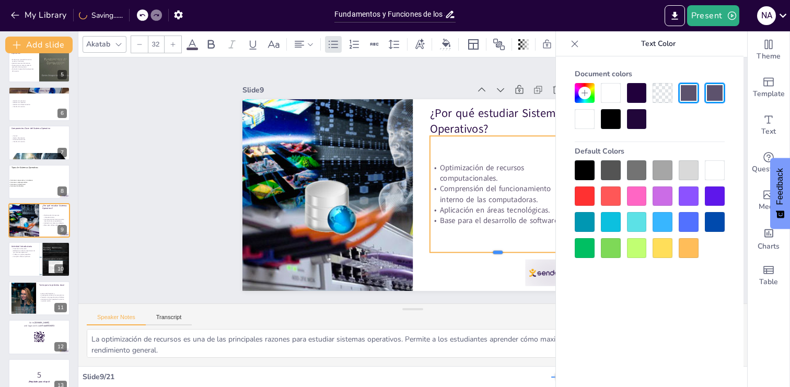
drag, startPoint x: 500, startPoint y: 207, endPoint x: 497, endPoint y: 252, distance: 45.5
click at [497, 253] on div at bounding box center [459, 284] width 128 height 63
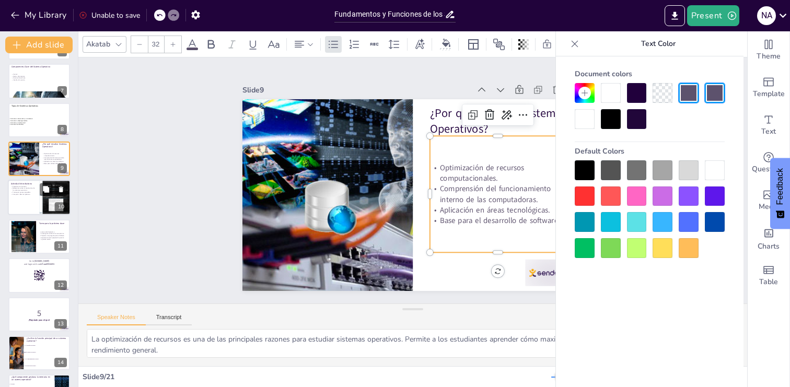
click at [30, 192] on p "Trabajo en grupos pequeños." at bounding box center [23, 193] width 25 height 2
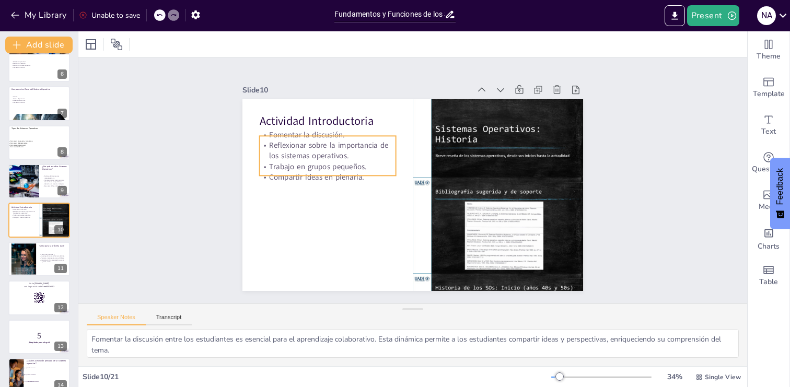
click at [331, 171] on p "Compartir ideas en plenaria." at bounding box center [328, 168] width 137 height 25
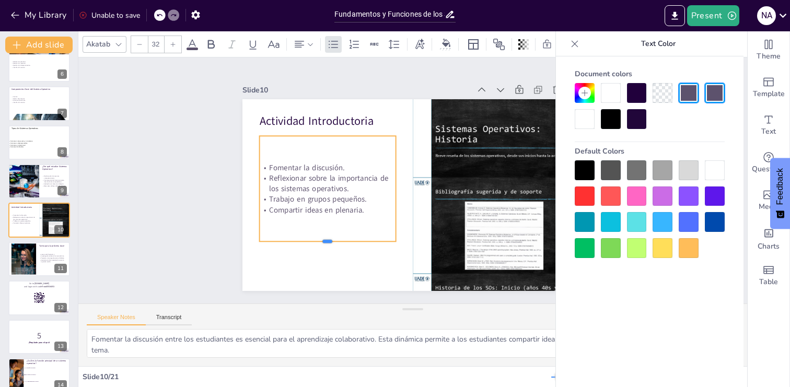
drag, startPoint x: 327, startPoint y: 177, endPoint x: 328, endPoint y: 245, distance: 68.4
click at [328, 245] on div at bounding box center [327, 245] width 136 height 8
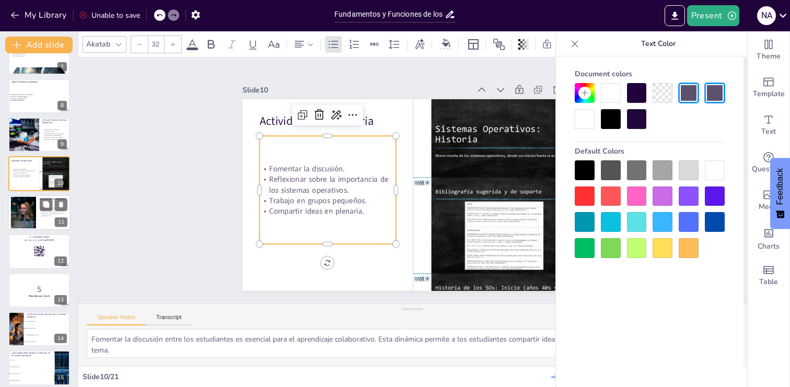
click at [39, 210] on p "Investigación sobre la historia de Unix." at bounding box center [53, 209] width 28 height 2
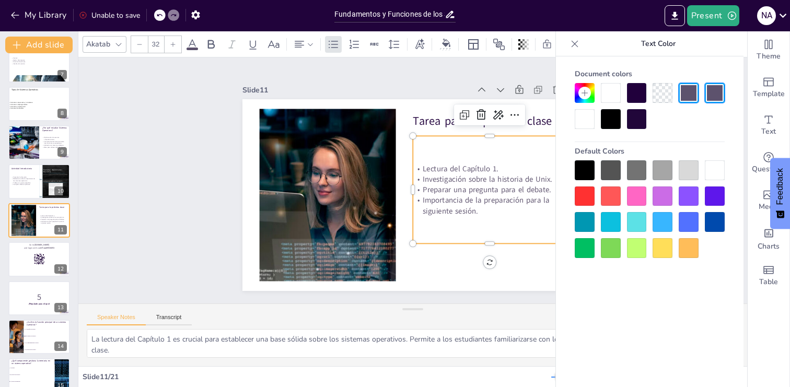
click at [529, 213] on p "Importancia de la preparación para la siguiente sesión." at bounding box center [486, 213] width 155 height 37
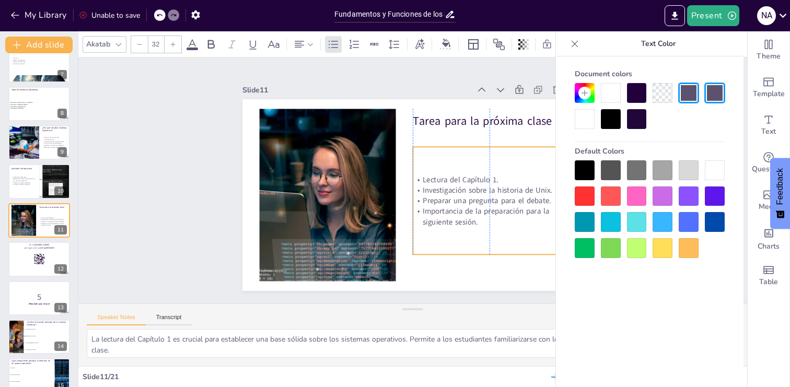
drag, startPoint x: 487, startPoint y: 243, endPoint x: 487, endPoint y: 254, distance: 11.0
click at [487, 254] on div "Lectura del Capítulo 1. Investigación sobre la historia de Unix. Preparar una p…" at bounding box center [463, 242] width 188 height 177
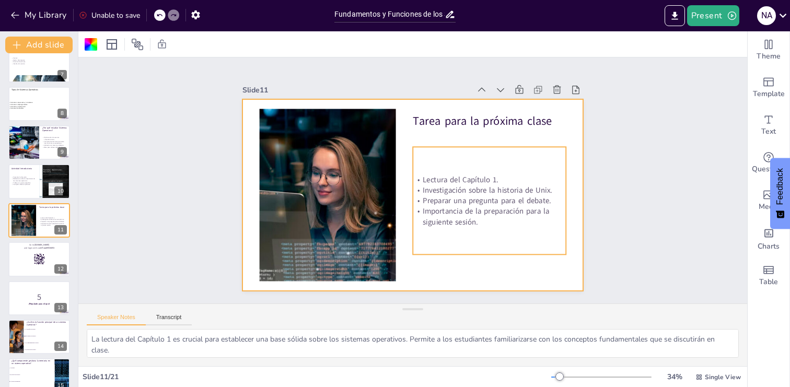
click at [518, 192] on p "Investigación sobre la historia de Unix." at bounding box center [488, 198] width 154 height 27
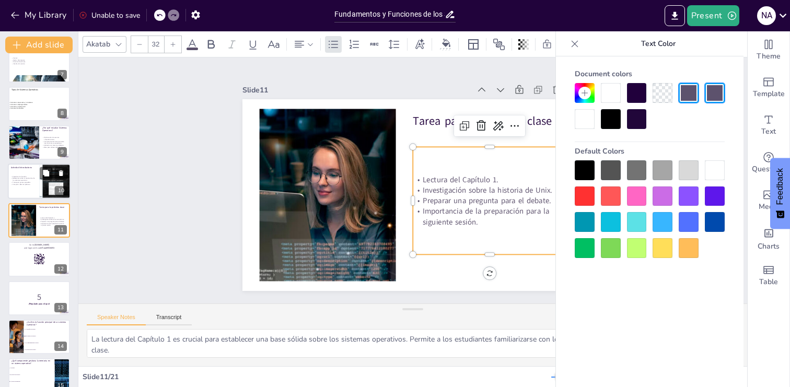
click at [22, 178] on p "Reflexionar sobre la importancia de los sistemas operativos." at bounding box center [23, 180] width 25 height 4
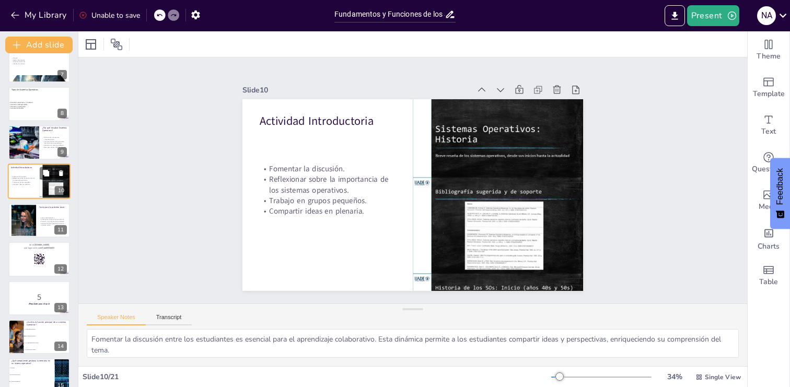
scroll to position [208, 0]
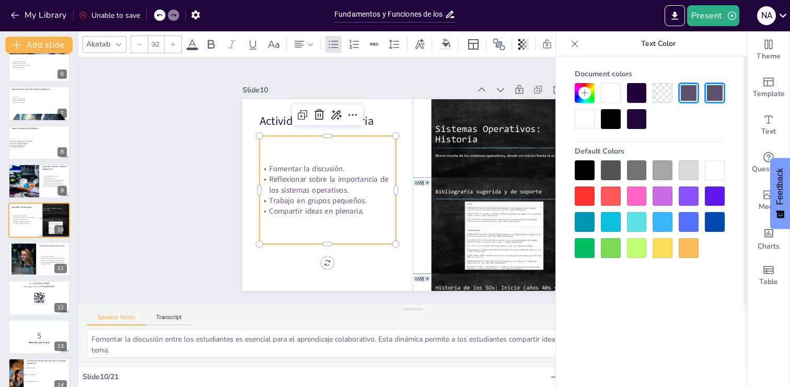
click at [371, 198] on p "Trabajo en grupos pequeños." at bounding box center [325, 191] width 137 height 25
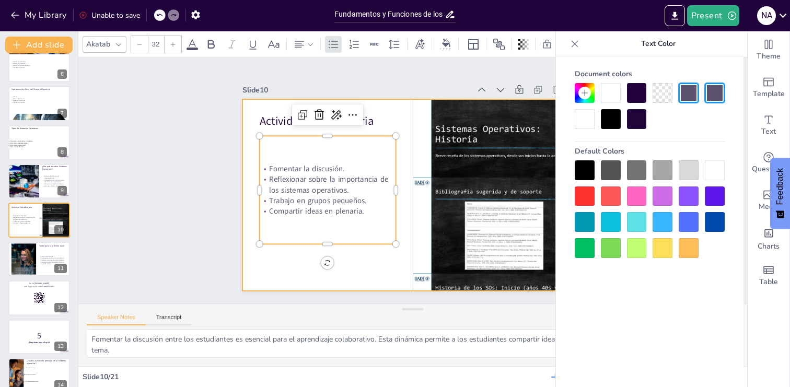
click at [252, 111] on div at bounding box center [410, 195] width 359 height 226
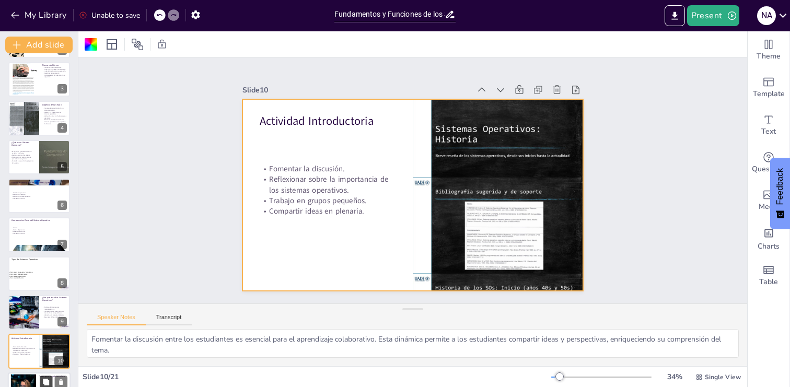
scroll to position [0, 0]
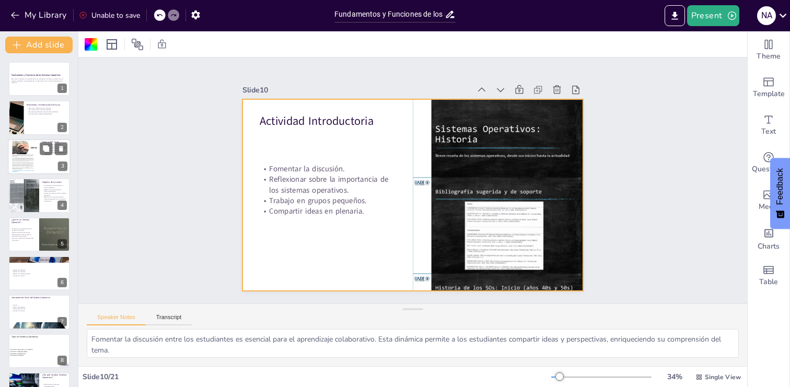
click at [45, 158] on div at bounding box center [39, 157] width 63 height 36
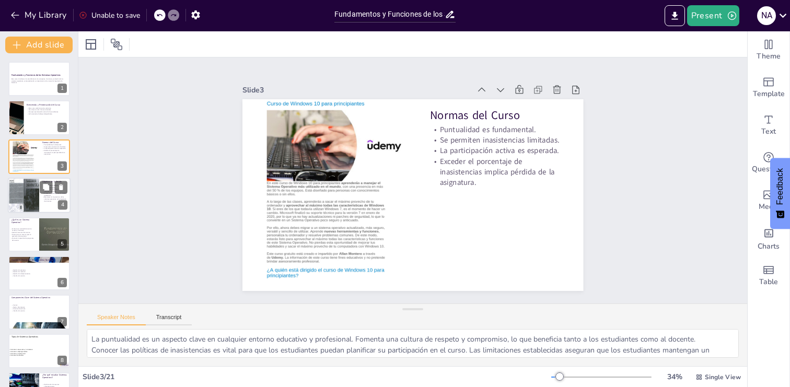
click at [36, 196] on div at bounding box center [23, 195] width 31 height 42
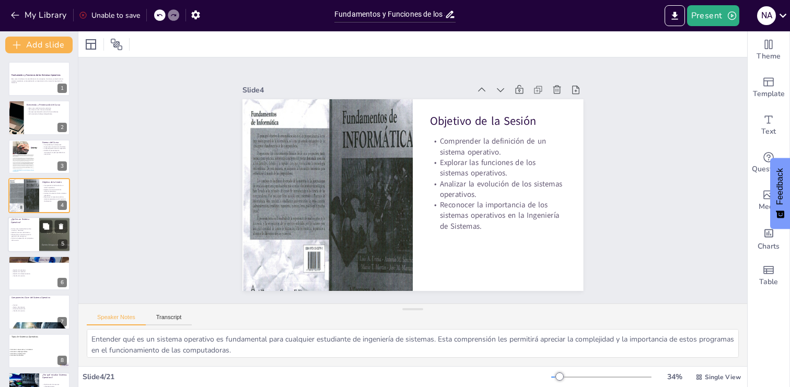
click at [25, 234] on p "Proporciona un entorno para la ejecución de programas." at bounding box center [21, 235] width 25 height 4
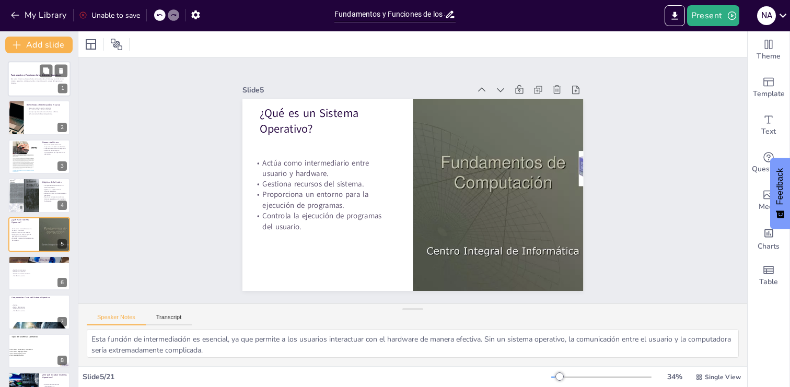
click at [35, 81] on p "Este curso introduce a los estudiantes en los conceptos, funciones y evolución …" at bounding box center [39, 81] width 56 height 6
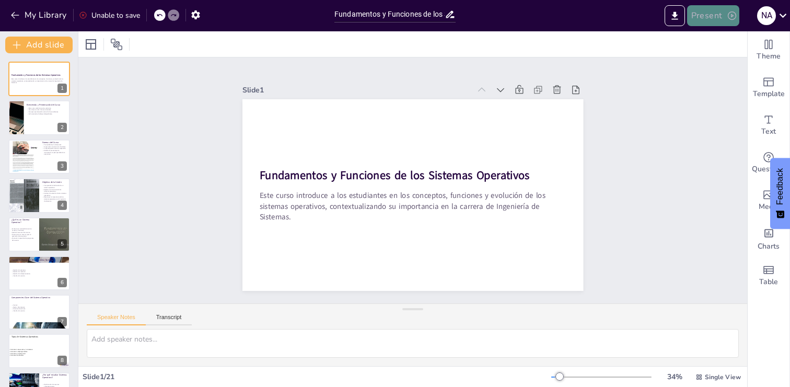
click at [706, 16] on button "Present" at bounding box center [713, 15] width 52 height 21
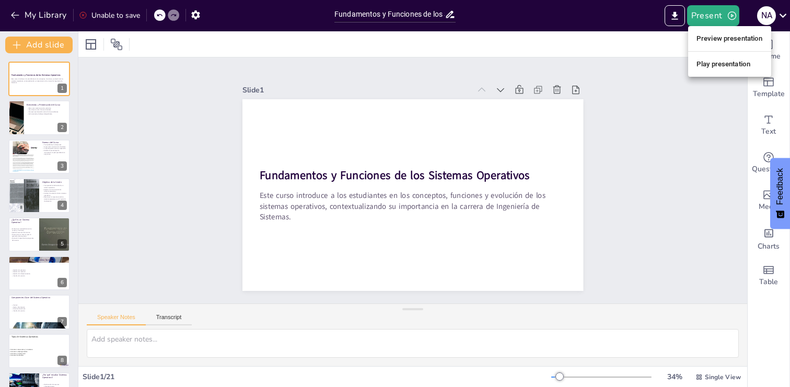
click at [732, 64] on li "Play presentation" at bounding box center [729, 64] width 83 height 17
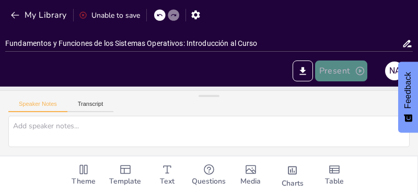
click at [358, 72] on icon "button" at bounding box center [360, 71] width 10 height 10
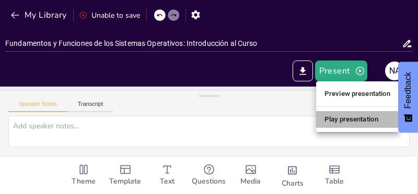
click at [350, 118] on li "Play presentation" at bounding box center [357, 119] width 83 height 17
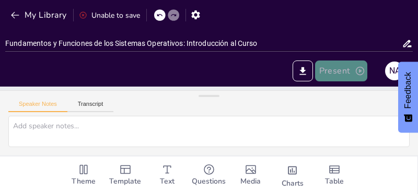
click at [362, 73] on icon "button" at bounding box center [360, 71] width 8 height 8
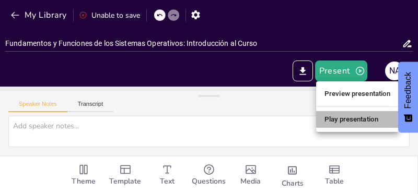
click at [354, 116] on li "Play presentation" at bounding box center [357, 119] width 83 height 17
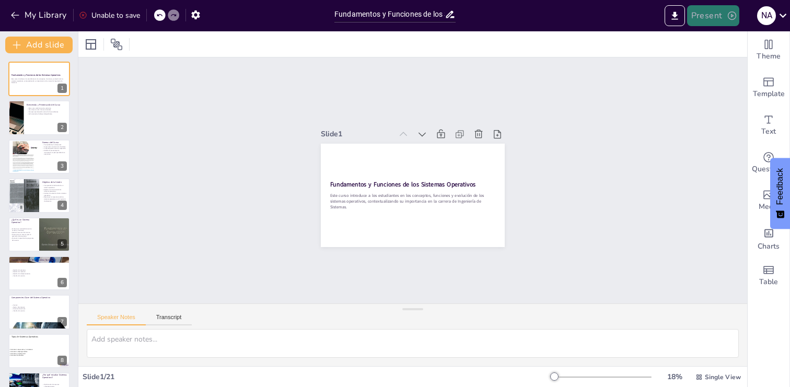
click at [728, 16] on icon "button" at bounding box center [732, 15] width 10 height 10
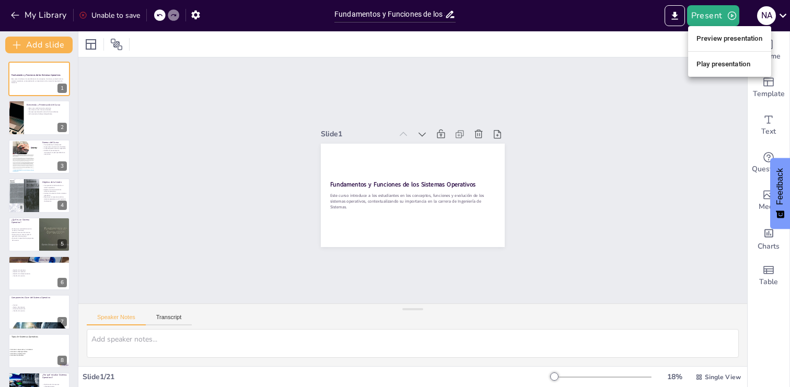
click at [724, 65] on li "Play presentation" at bounding box center [729, 64] width 83 height 17
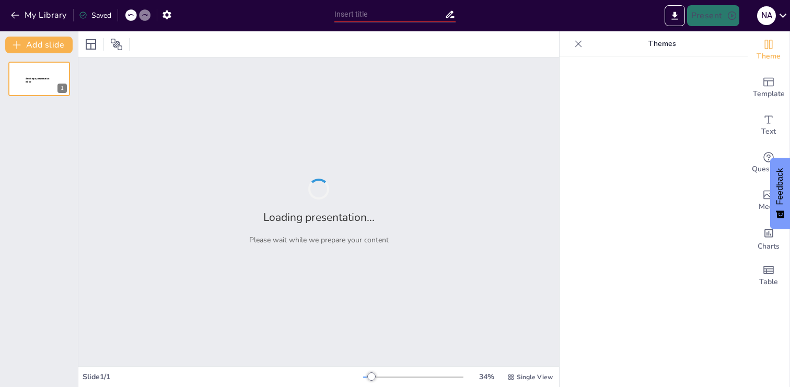
type input "Fundamentos y Funciones de los Sistemas Operativos: Introducción al Curso"
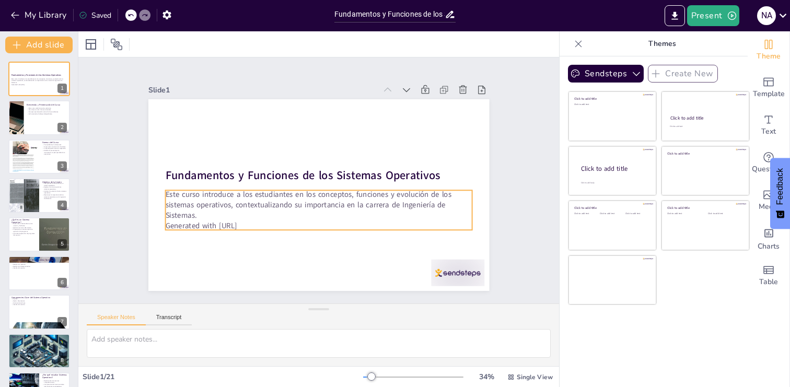
checkbox input "true"
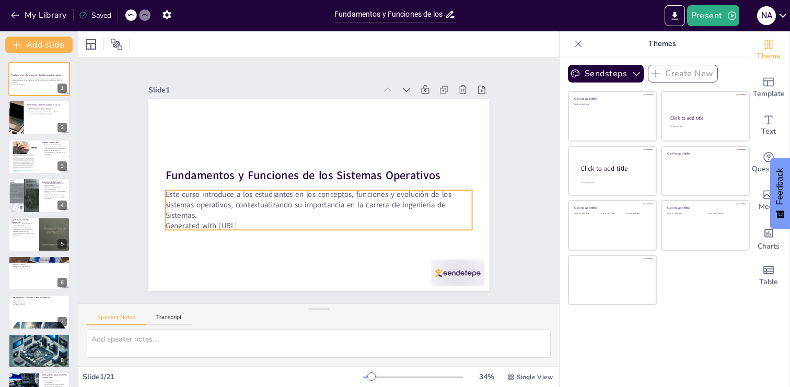
checkbox input "true"
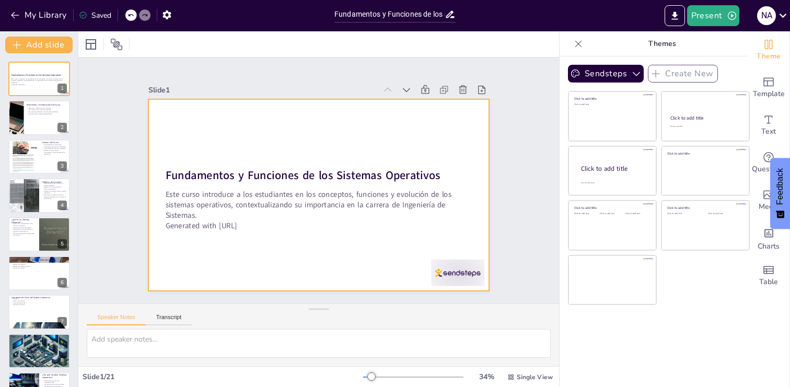
checkbox input "true"
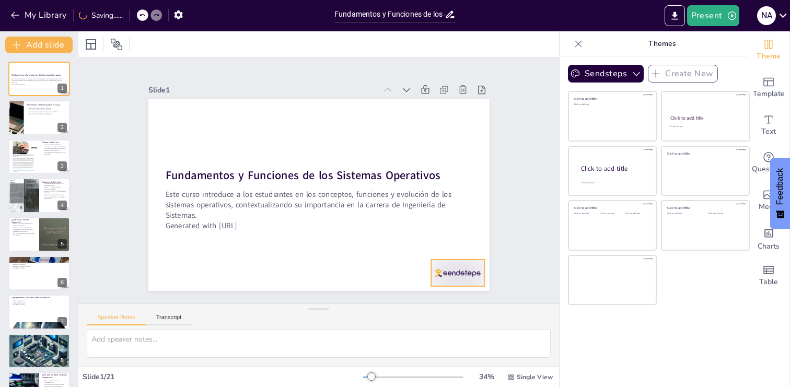
checkbox input "true"
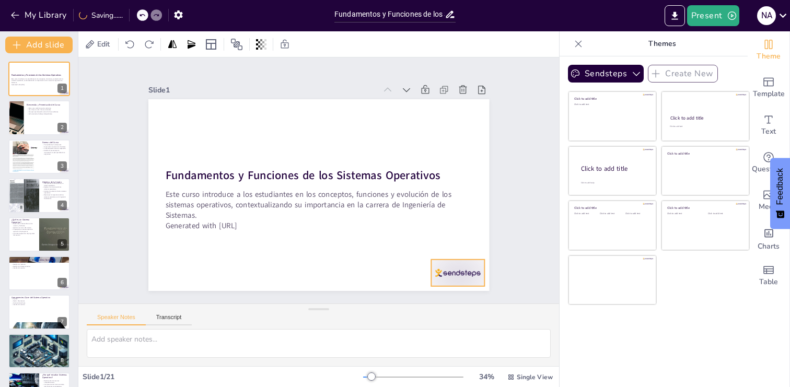
click at [456, 271] on div at bounding box center [447, 287] width 56 height 32
checkbox input "true"
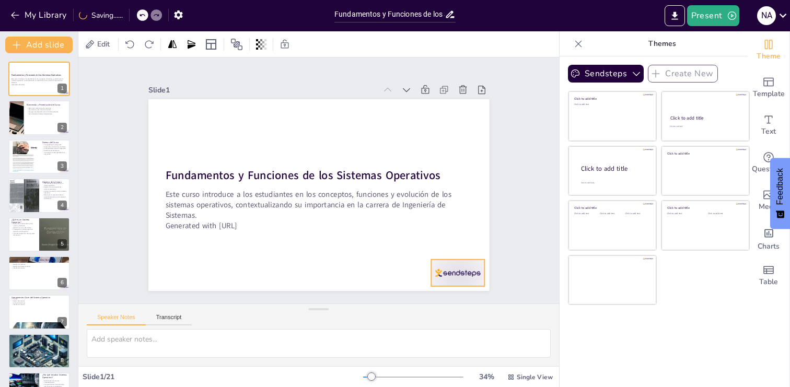
checkbox input "true"
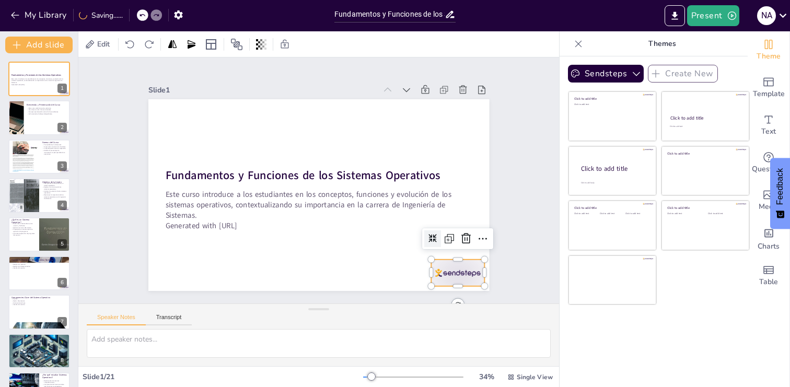
checkbox input "true"
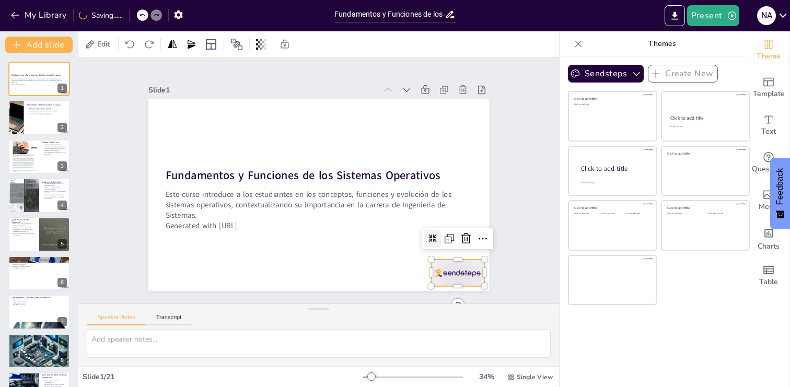
checkbox input "true"
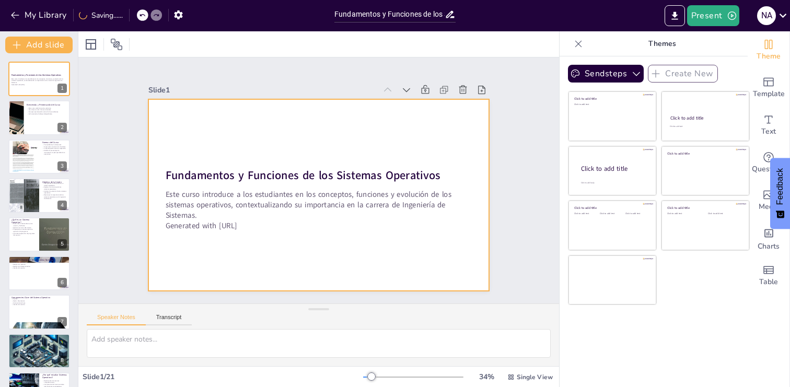
checkbox input "true"
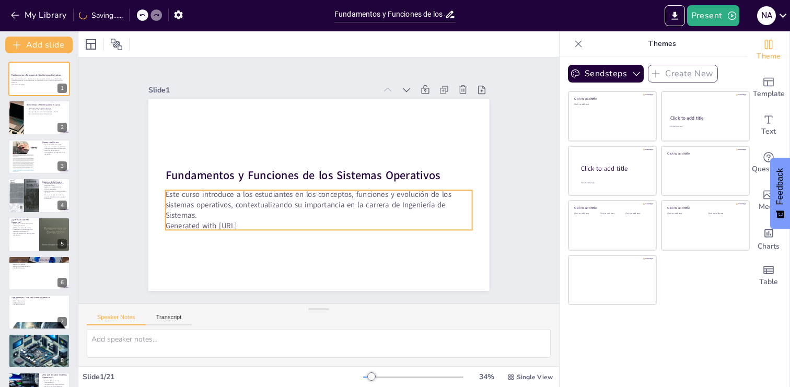
checkbox input "true"
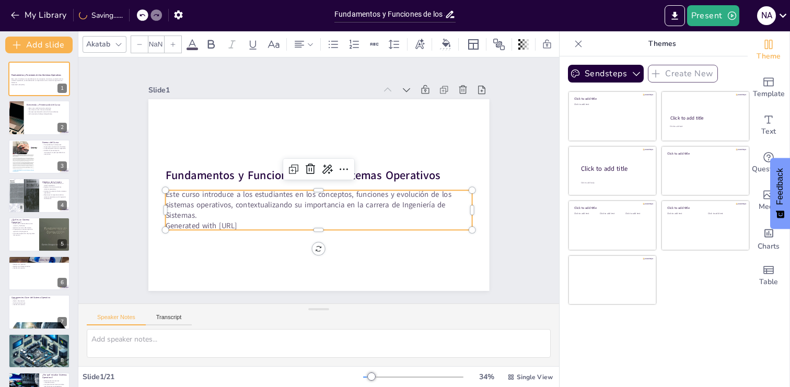
type input "32"
click at [258, 222] on p "Generated with [URL]" at bounding box center [318, 226] width 307 height 10
checkbox input "true"
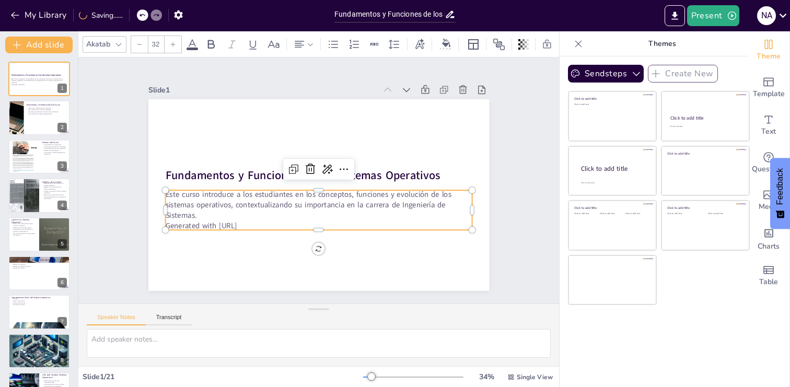
checkbox input "true"
click at [258, 227] on p "Generated with [URL]" at bounding box center [314, 226] width 306 height 42
checkbox input "true"
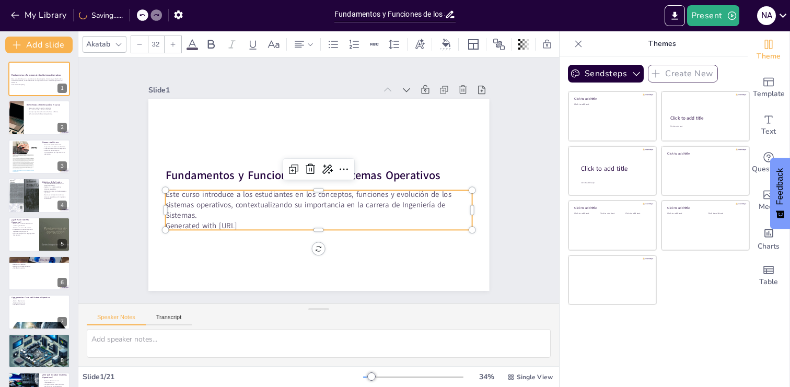
checkbox input "true"
click at [258, 227] on p "Generated with [URL]" at bounding box center [318, 226] width 307 height 10
checkbox input "true"
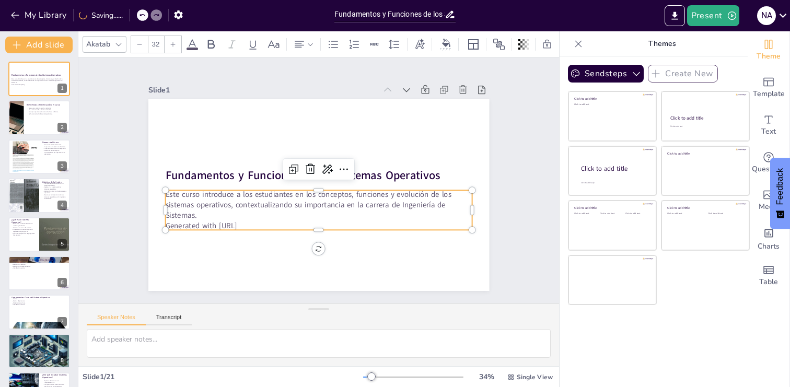
checkbox input "true"
click at [258, 227] on p "Generated with [URL]" at bounding box center [318, 226] width 307 height 10
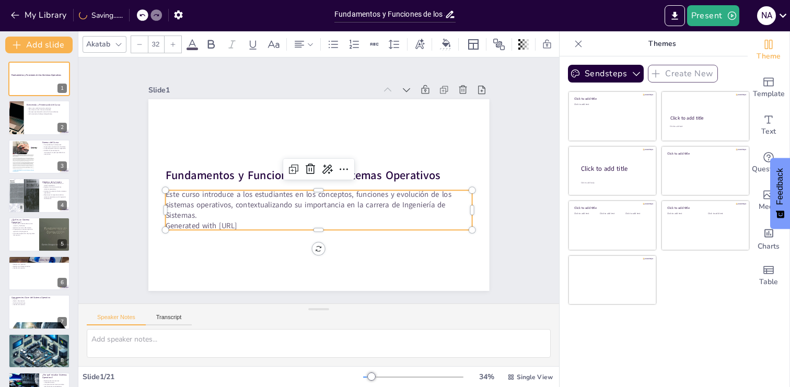
checkbox input "true"
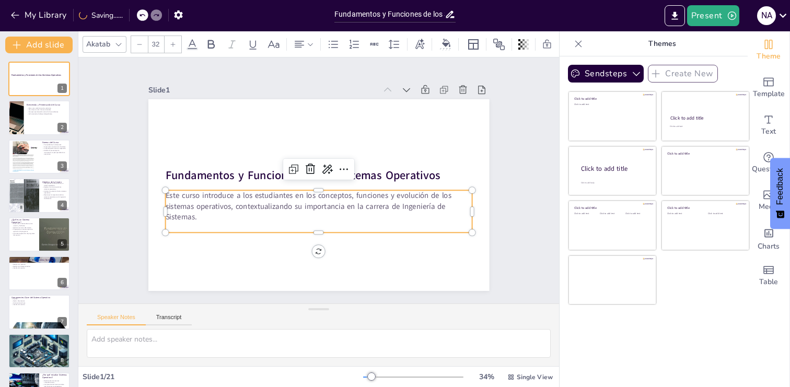
checkbox input "true"
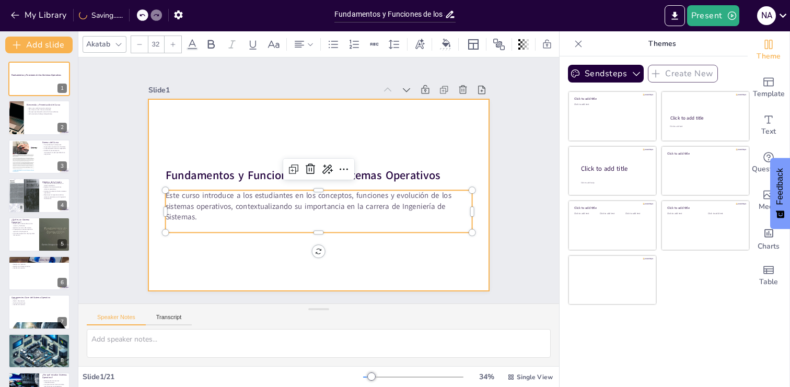
checkbox input "true"
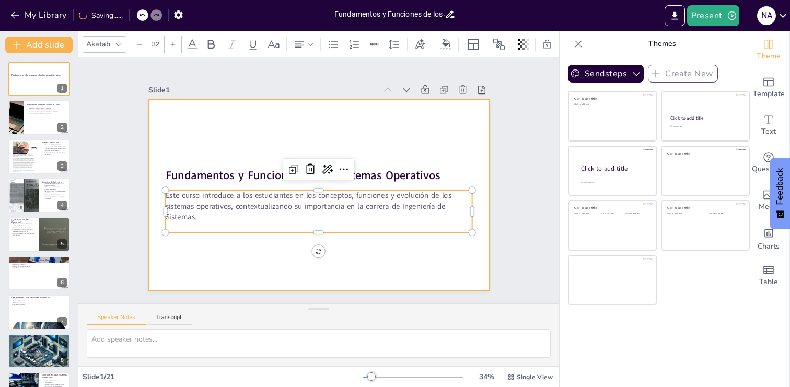
checkbox input "true"
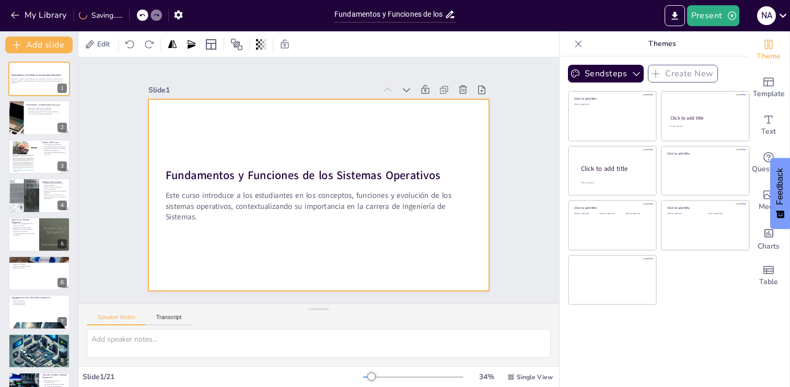
checkbox input "true"
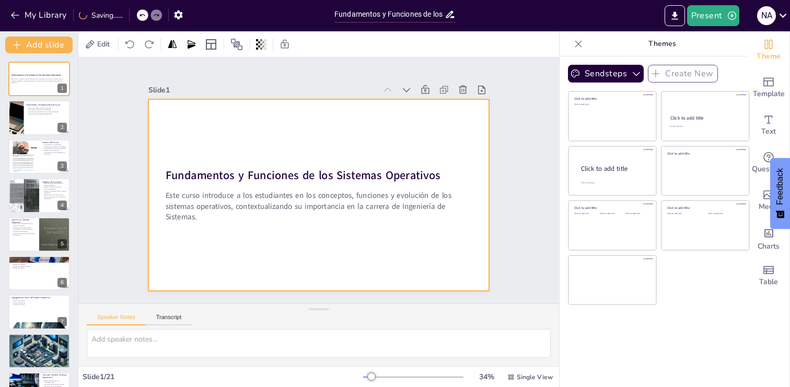
checkbox input "true"
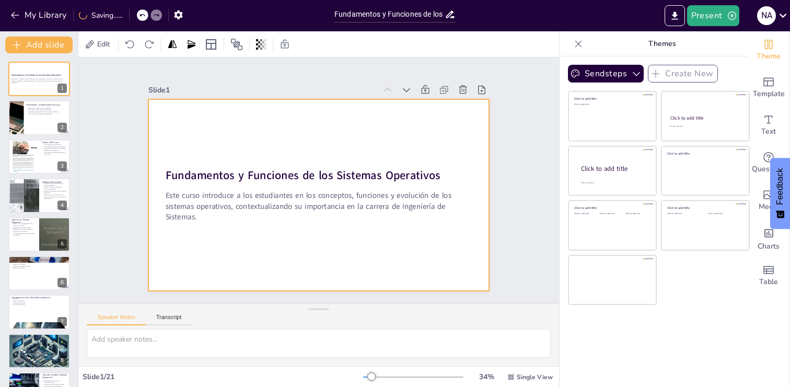
checkbox input "true"
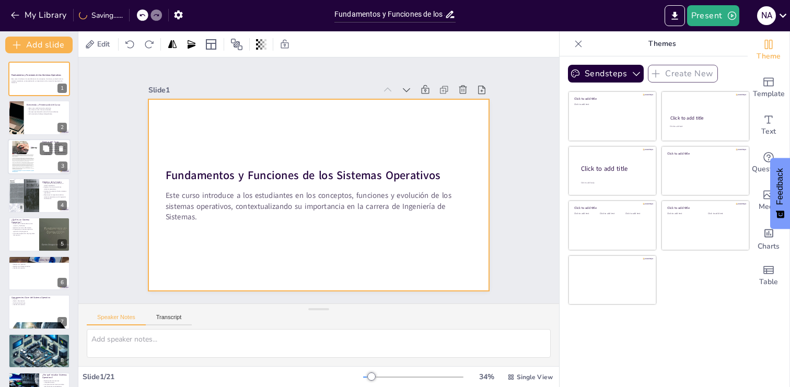
checkbox input "true"
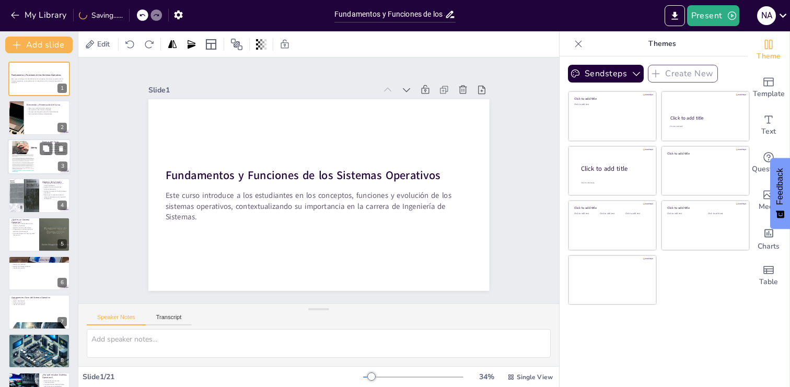
checkbox input "true"
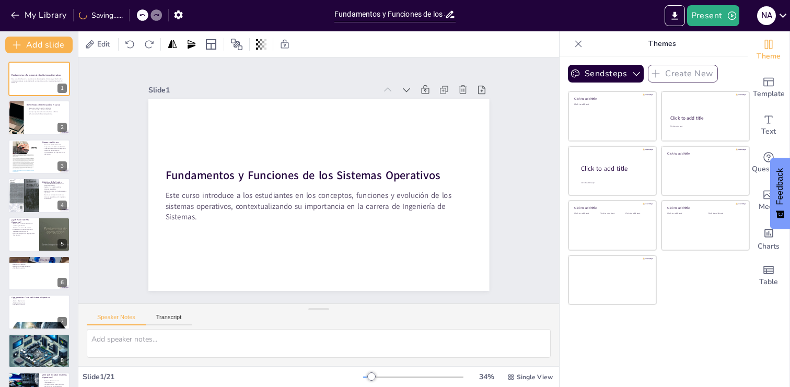
checkbox input "true"
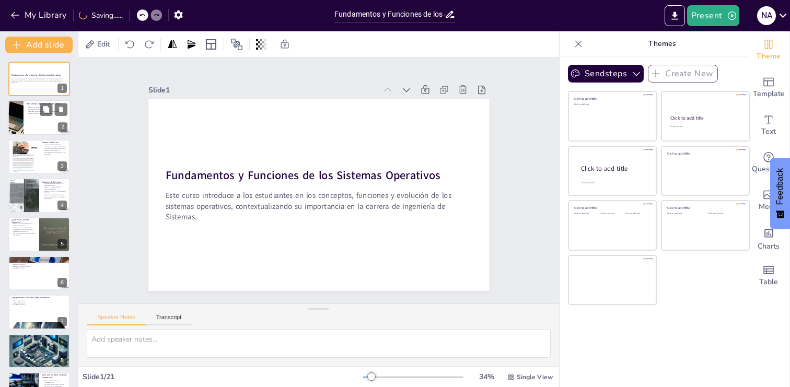
checkbox input "true"
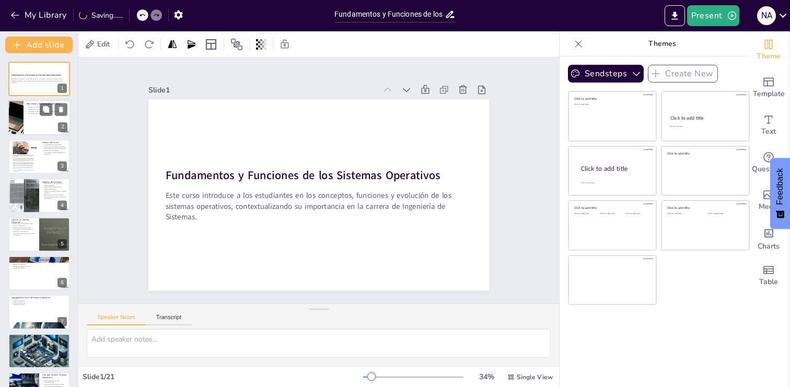
checkbox input "true"
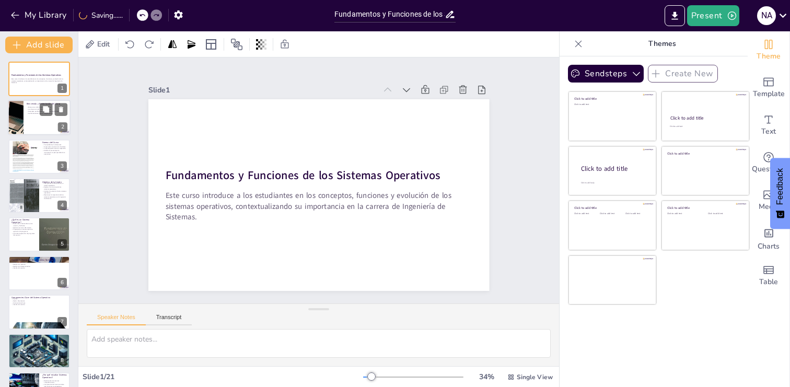
click at [32, 115] on div at bounding box center [39, 118] width 63 height 36
type textarea "La metodología del curso está diseñada para maximizar el aprendizaje. La combin…"
checkbox input "true"
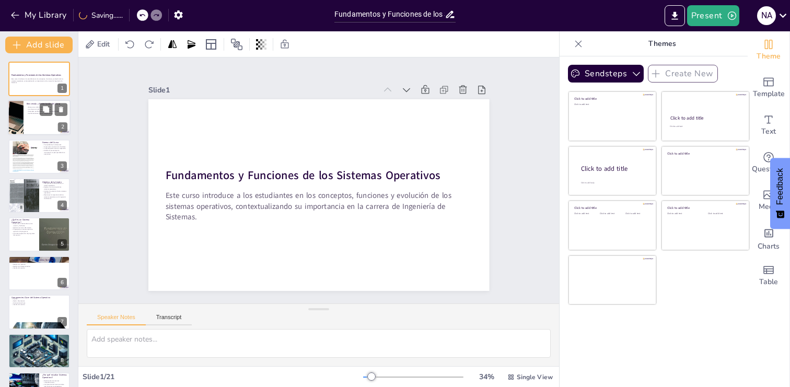
checkbox input "true"
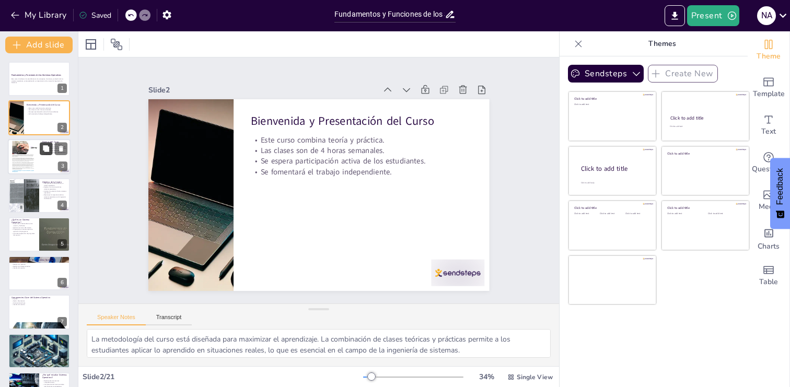
checkbox input "true"
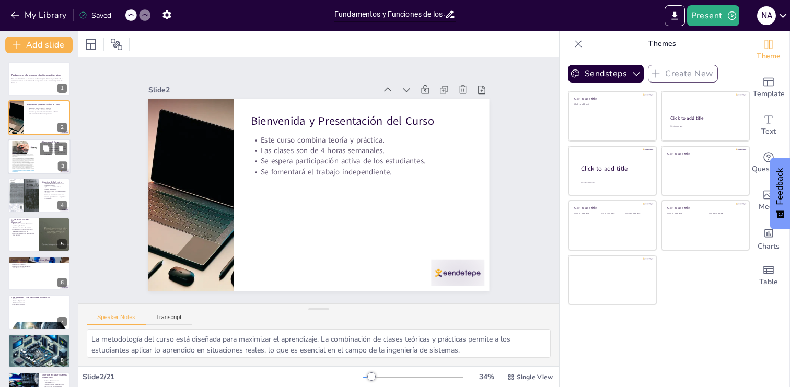
checkbox input "true"
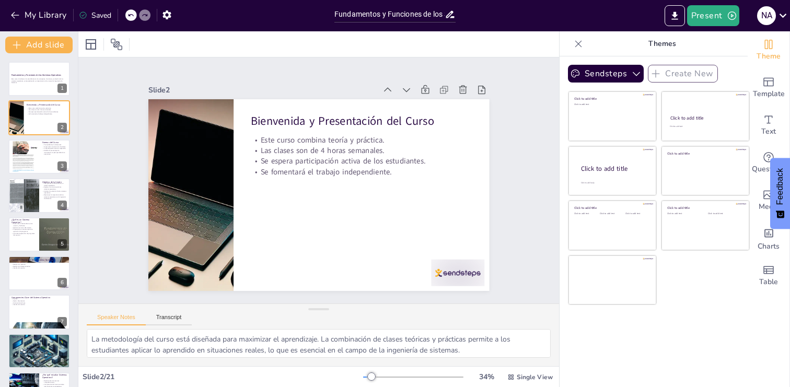
checkbox input "true"
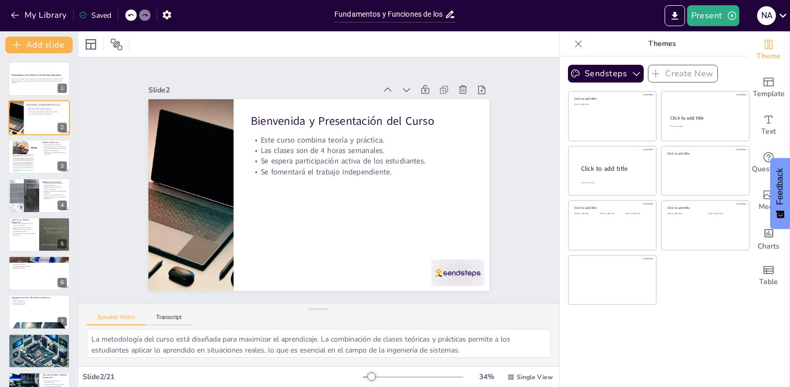
checkbox input "true"
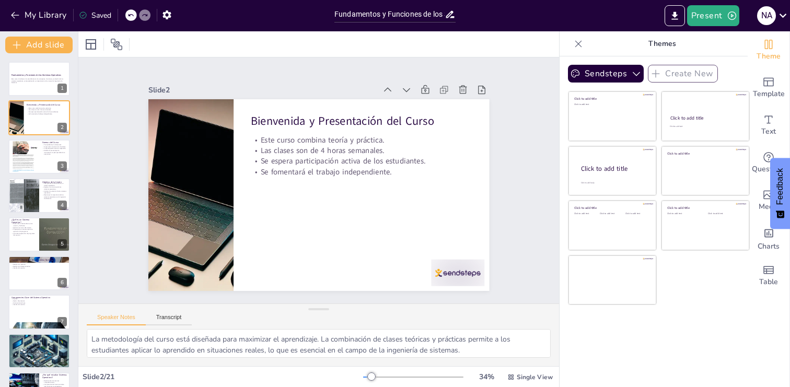
checkbox input "true"
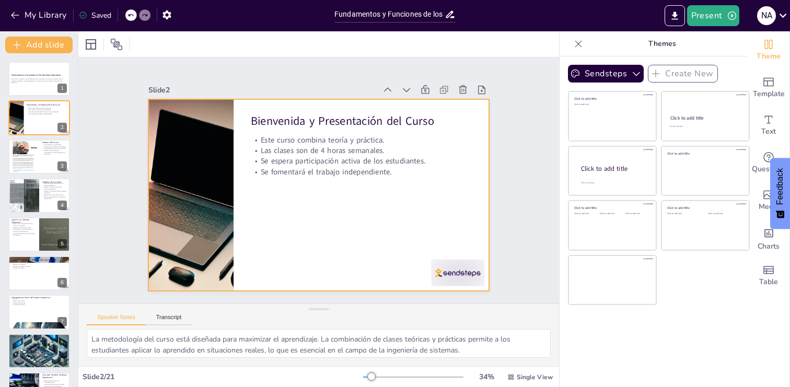
checkbox input "true"
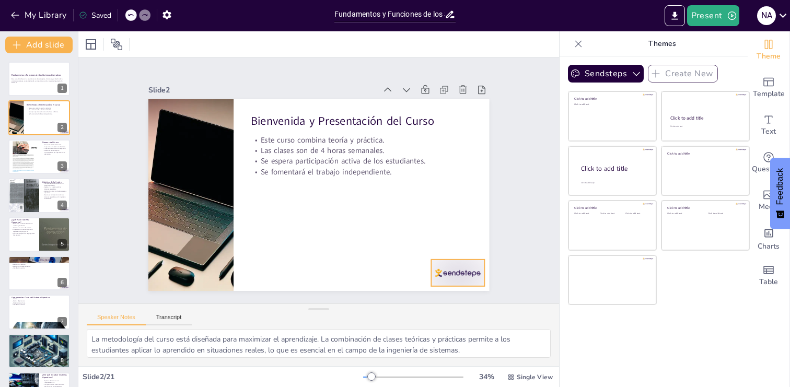
checkbox input "true"
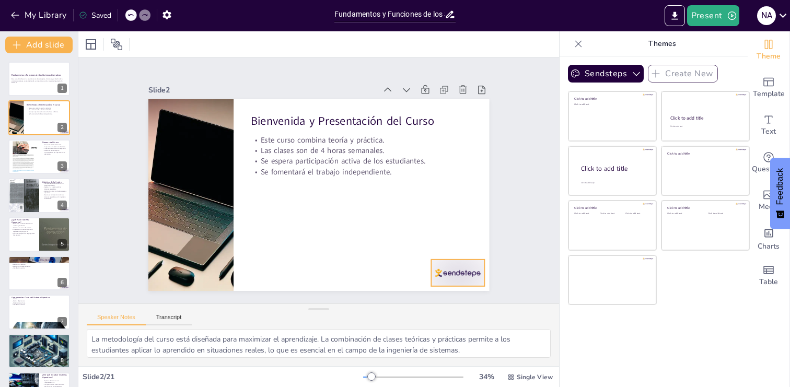
click at [446, 274] on div at bounding box center [447, 287] width 56 height 32
checkbox input "true"
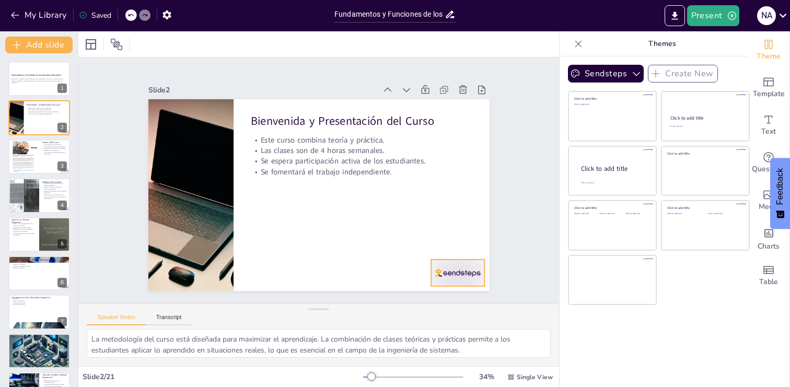
checkbox input "true"
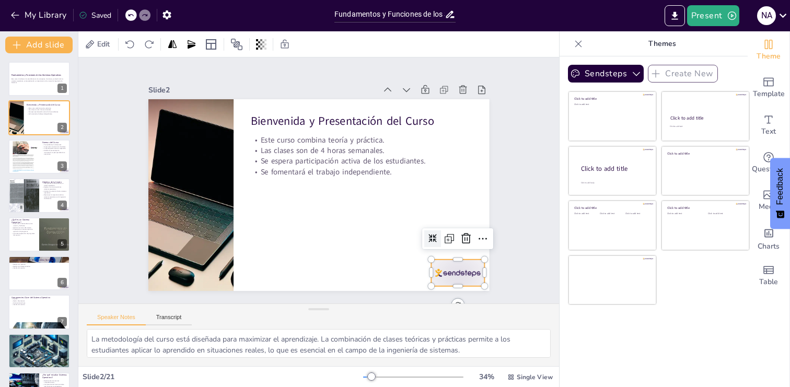
checkbox input "true"
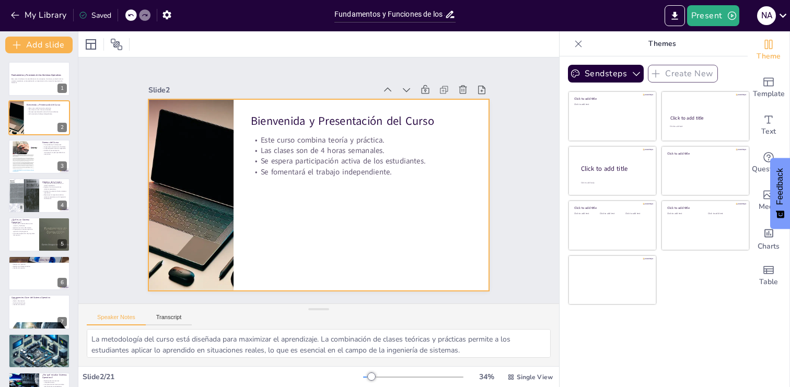
checkbox input "true"
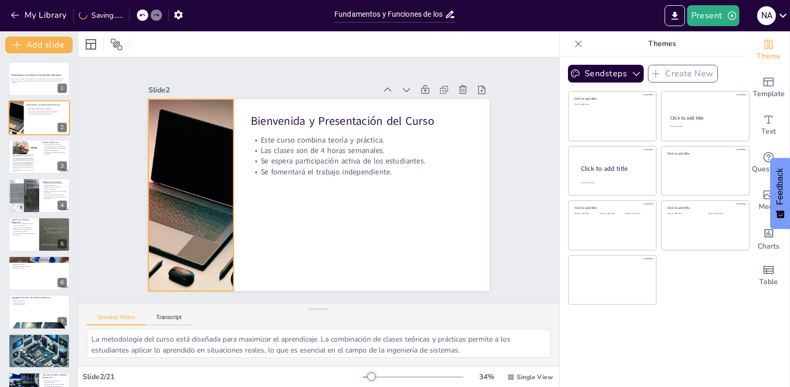
checkbox input "true"
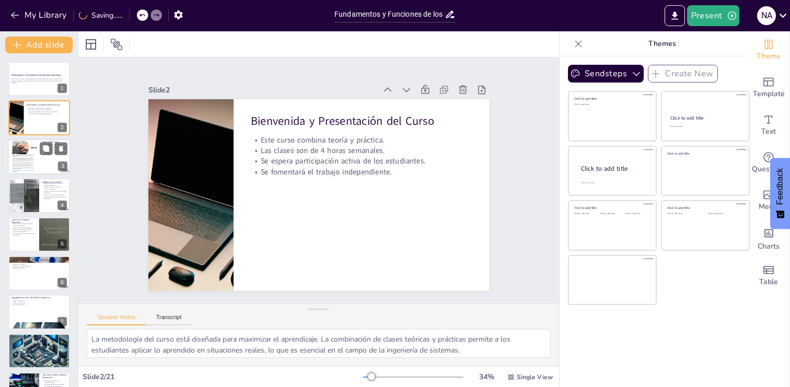
checkbox input "true"
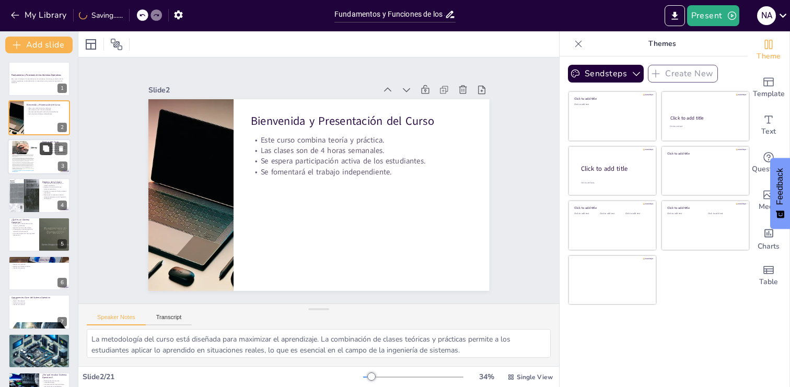
checkbox input "true"
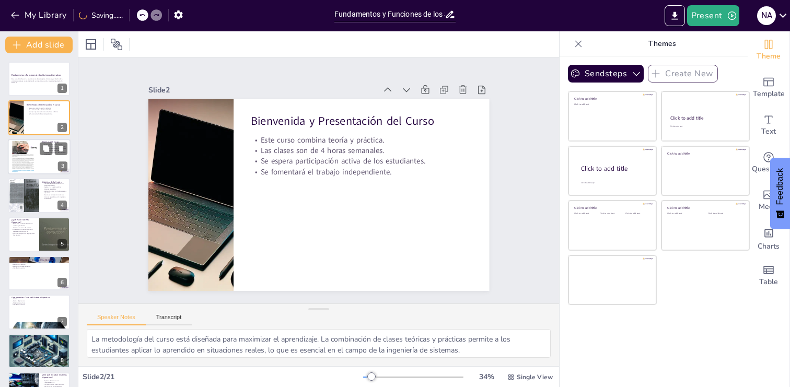
checkbox input "true"
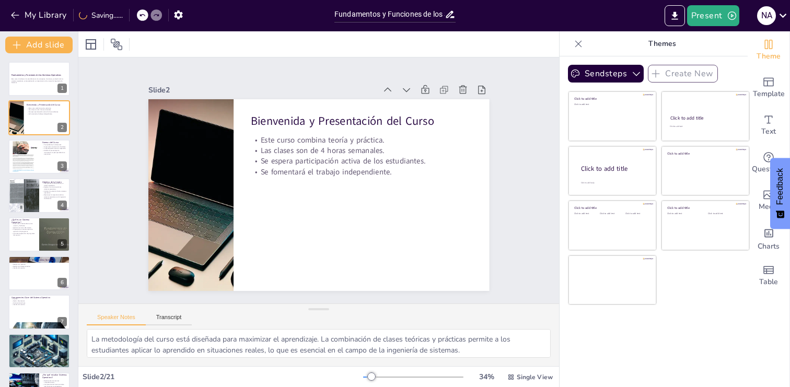
checkbox input "true"
click at [43, 158] on div at bounding box center [39, 157] width 63 height 36
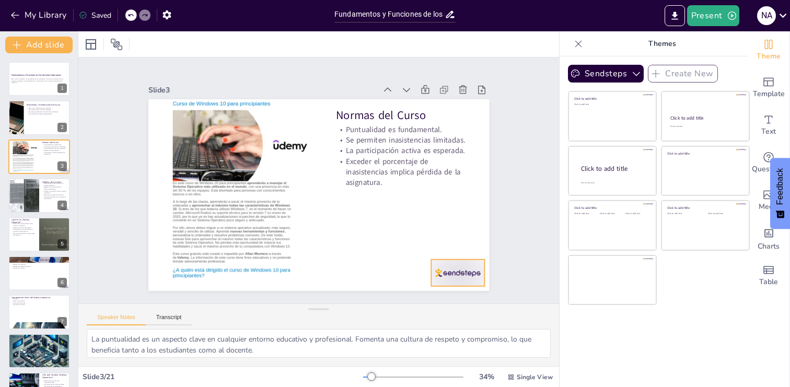
click at [463, 271] on div at bounding box center [447, 287] width 56 height 32
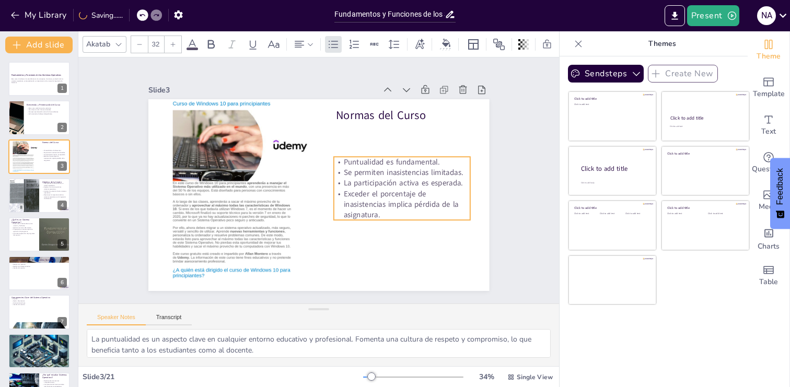
drag, startPoint x: 365, startPoint y: 154, endPoint x: 363, endPoint y: 186, distance: 32.4
click at [363, 186] on p "La participación activa es esperada." at bounding box center [402, 183] width 136 height 10
click at [43, 198] on p "Reconocer la importancia de los sistemas operativos en la Ingeniería de Sistema…" at bounding box center [54, 197] width 25 height 6
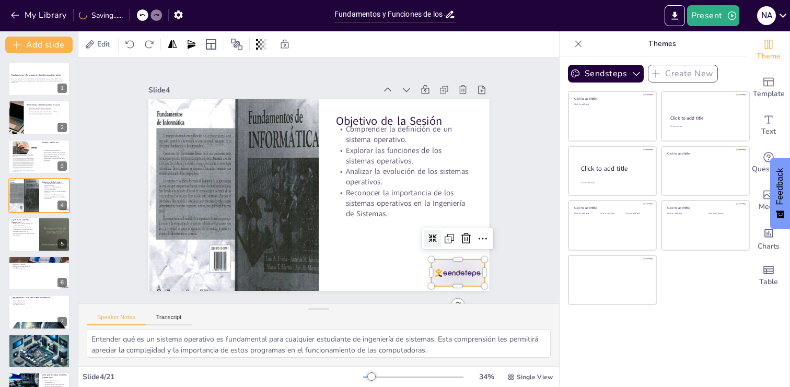
click at [464, 271] on div at bounding box center [447, 287] width 56 height 32
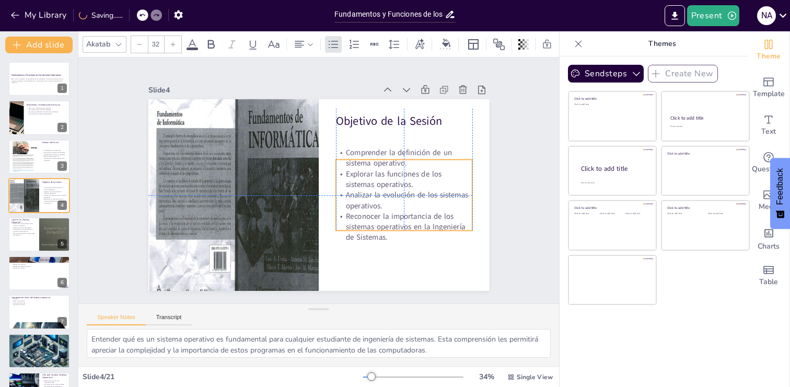
drag, startPoint x: 404, startPoint y: 206, endPoint x: 404, endPoint y: 230, distance: 23.5
click at [404, 230] on p "Reconocer la importancia de los sistemas operativos en la Ingeniería de Sistema…" at bounding box center [398, 236] width 139 height 46
click at [31, 237] on div at bounding box center [39, 235] width 63 height 36
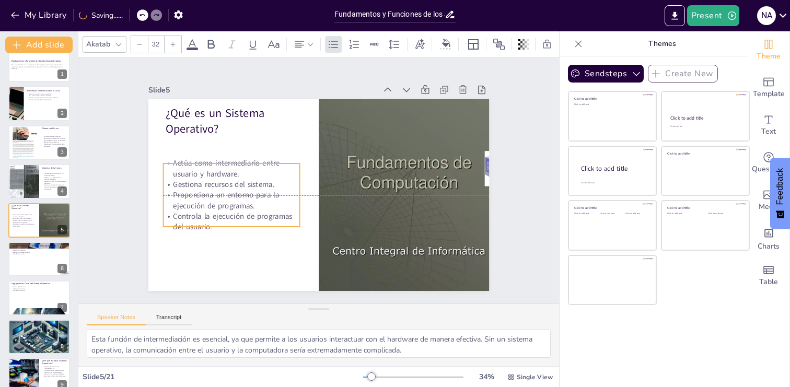
drag, startPoint x: 254, startPoint y: 170, endPoint x: 252, endPoint y: 195, distance: 25.7
click at [252, 195] on p "Proporciona un entorno para la ejecución de programas." at bounding box center [230, 191] width 138 height 36
click at [31, 262] on div at bounding box center [39, 259] width 63 height 36
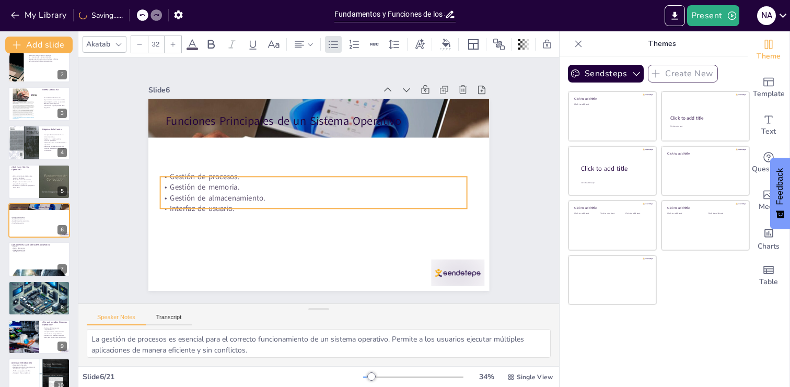
drag, startPoint x: 238, startPoint y: 166, endPoint x: 233, endPoint y: 206, distance: 41.0
click at [232, 206] on p "Interfaz de usuario." at bounding box center [310, 207] width 306 height 42
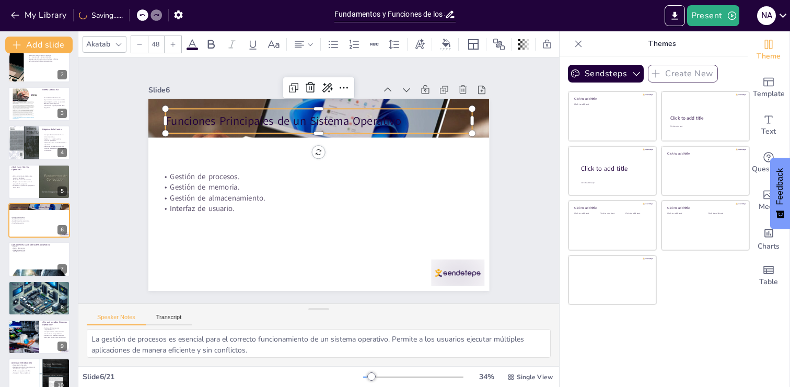
click at [279, 122] on p "Funciones Principales de un Sistema Operativo" at bounding box center [343, 125] width 287 height 139
click at [192, 46] on icon at bounding box center [192, 44] width 13 height 13
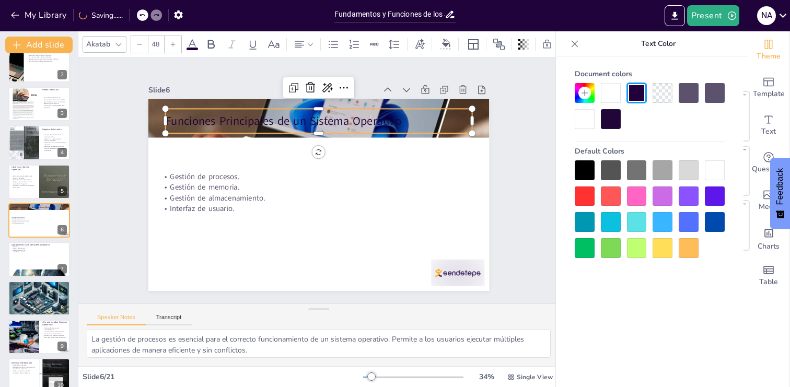
click at [709, 168] on div at bounding box center [715, 170] width 20 height 20
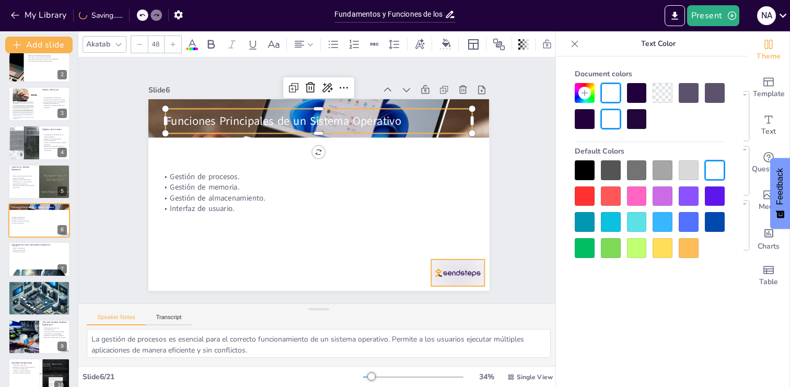
click at [456, 277] on div at bounding box center [447, 287] width 56 height 32
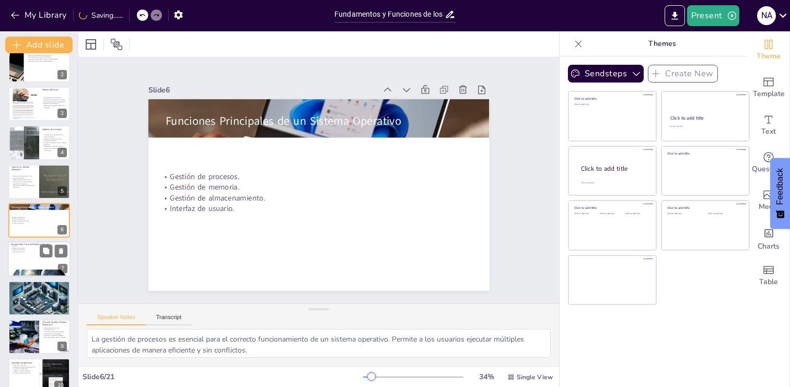
click at [33, 255] on div at bounding box center [39, 260] width 63 height 36
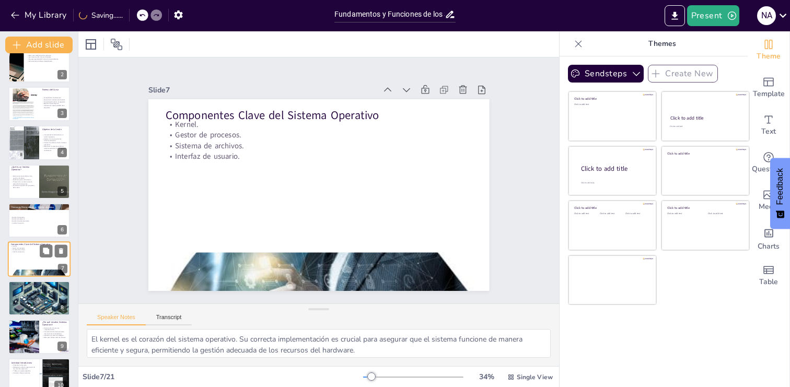
scroll to position [92, 0]
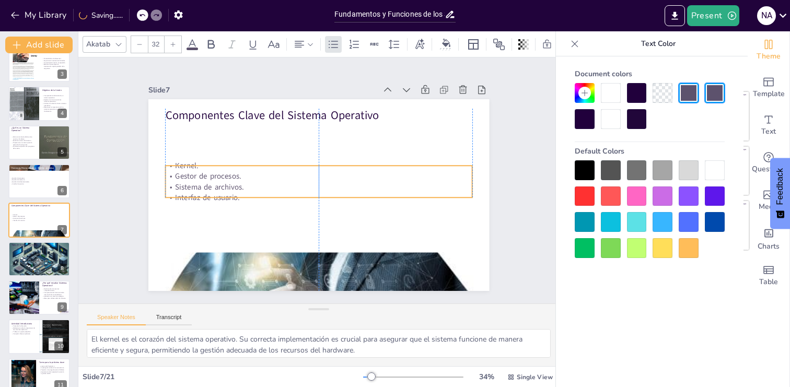
drag, startPoint x: 277, startPoint y: 139, endPoint x: 278, endPoint y: 179, distance: 40.2
click at [278, 179] on p "Gestor de procesos." at bounding box center [319, 176] width 306 height 43
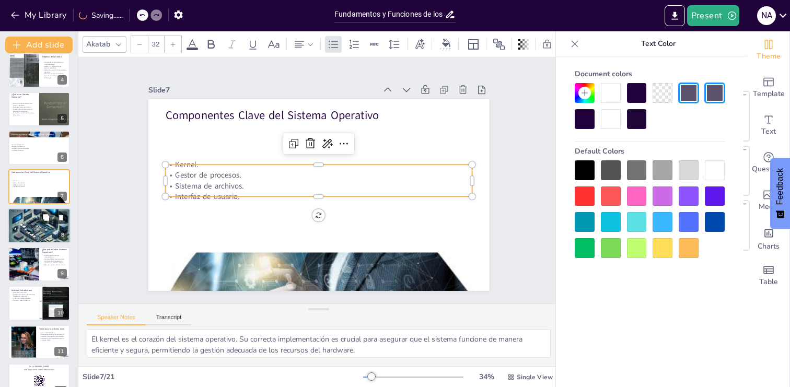
click at [39, 221] on div at bounding box center [39, 225] width 63 height 63
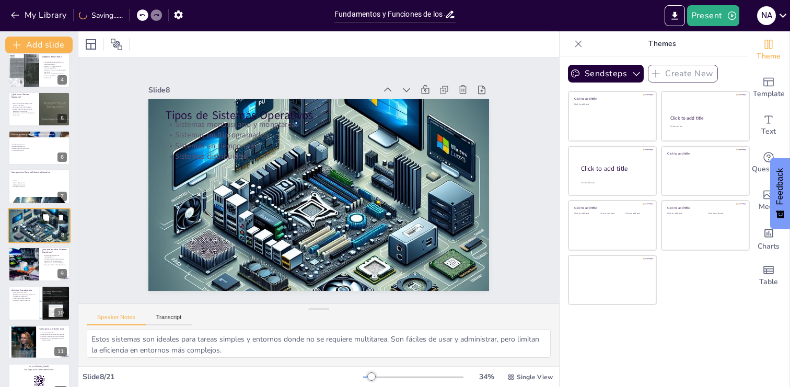
scroll to position [131, 0]
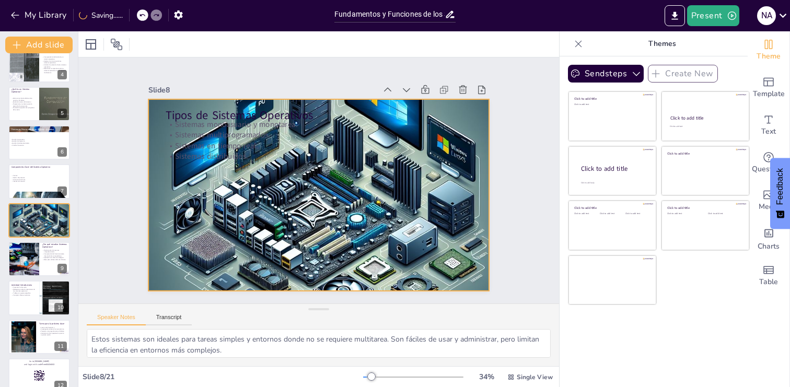
click at [385, 193] on div at bounding box center [317, 195] width 374 height 374
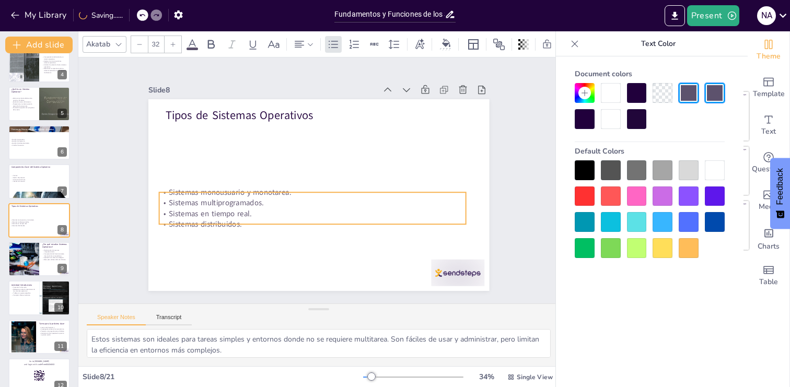
drag, startPoint x: 213, startPoint y: 160, endPoint x: 207, endPoint y: 226, distance: 66.1
click at [207, 226] on p "Sistemas distribuidos." at bounding box center [312, 224] width 307 height 10
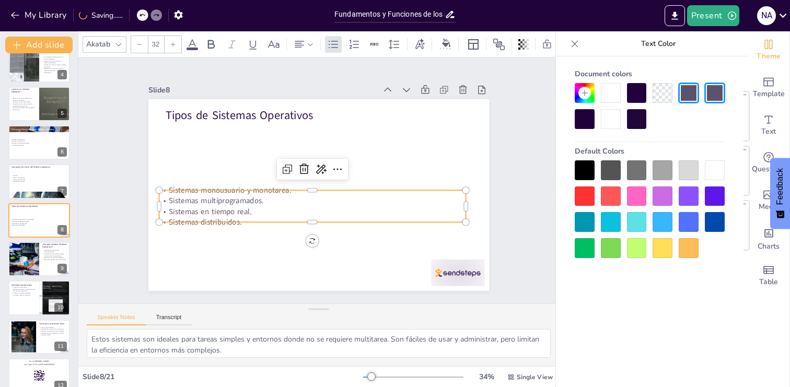
click at [212, 217] on p "Sistemas distribuidos." at bounding box center [312, 222] width 307 height 10
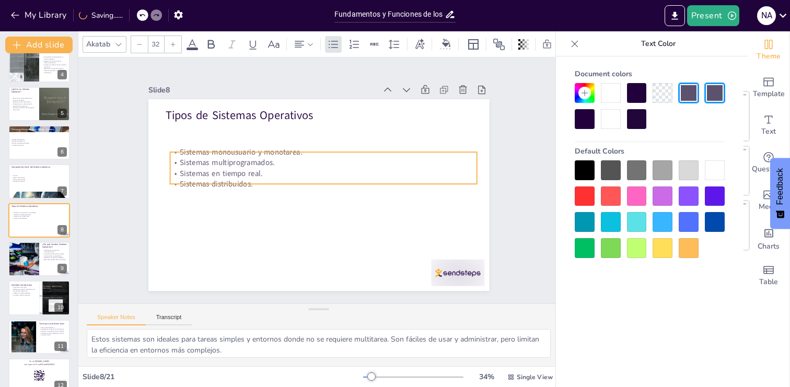
drag, startPoint x: 212, startPoint y: 217, endPoint x: 222, endPoint y: 180, distance: 38.4
click at [222, 180] on p "Sistemas distribuidos." at bounding box center [320, 185] width 254 height 189
click at [464, 269] on div at bounding box center [457, 273] width 53 height 27
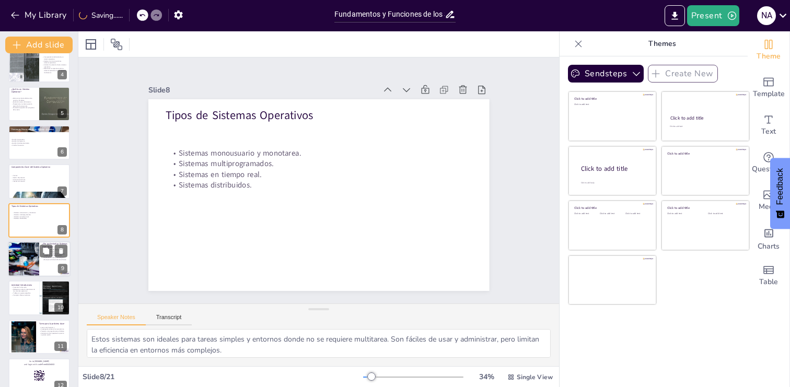
click at [32, 267] on div at bounding box center [23, 259] width 47 height 36
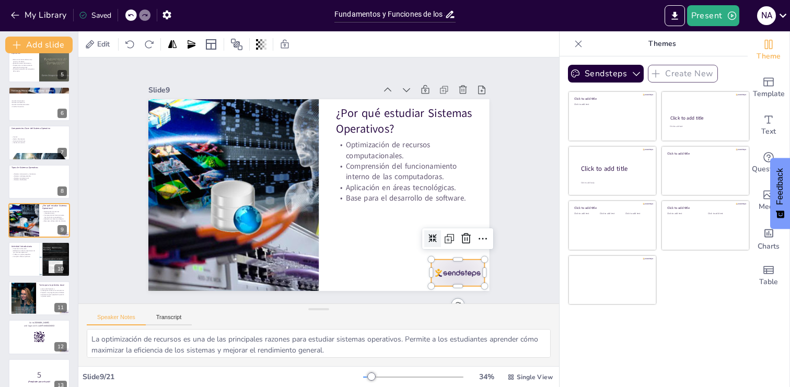
click at [463, 271] on div at bounding box center [447, 287] width 56 height 32
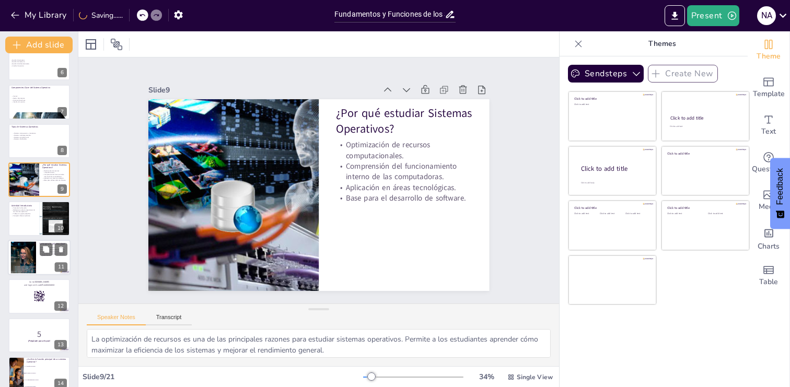
click at [38, 267] on div at bounding box center [39, 258] width 63 height 36
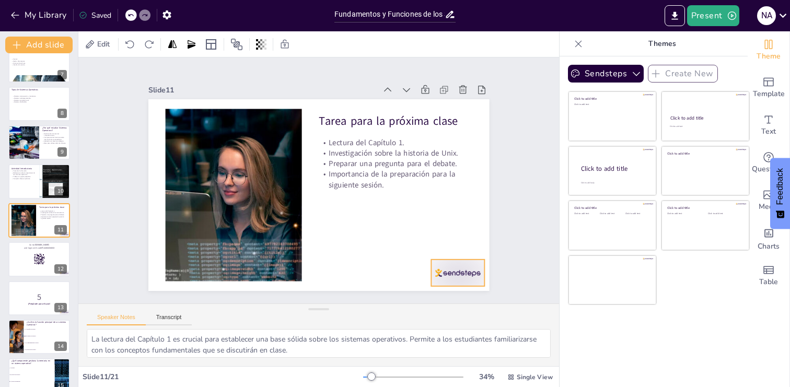
click at [458, 273] on div at bounding box center [447, 287] width 56 height 32
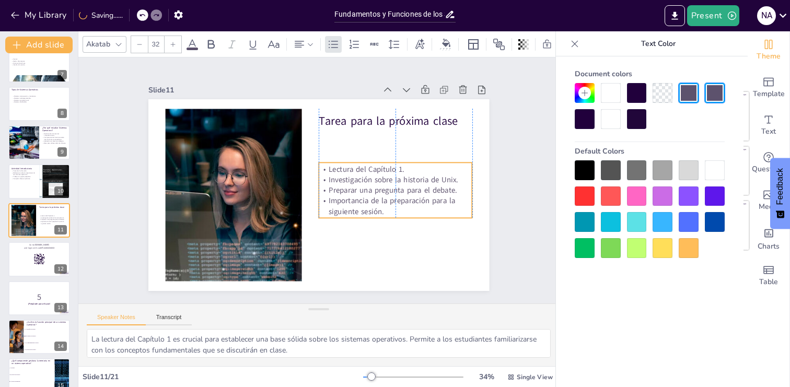
drag, startPoint x: 402, startPoint y: 159, endPoint x: 402, endPoint y: 192, distance: 32.4
click at [402, 192] on p "Preparar una pregunta para el debate." at bounding box center [391, 206] width 152 height 42
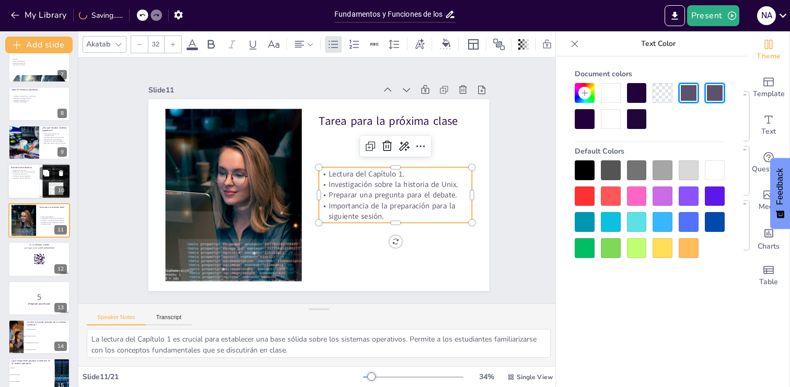
click at [24, 191] on div at bounding box center [39, 182] width 63 height 36
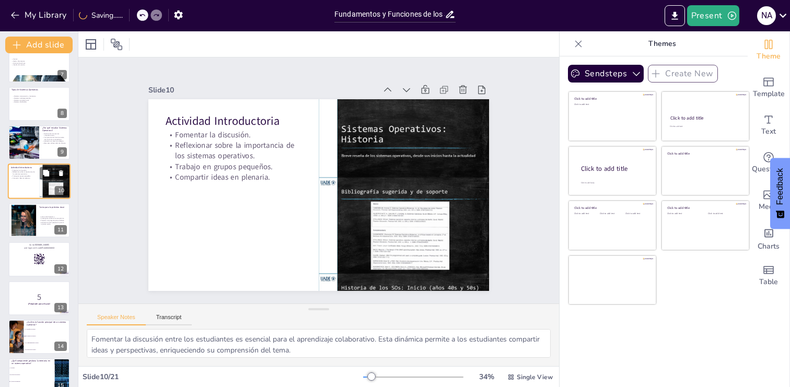
scroll to position [208, 0]
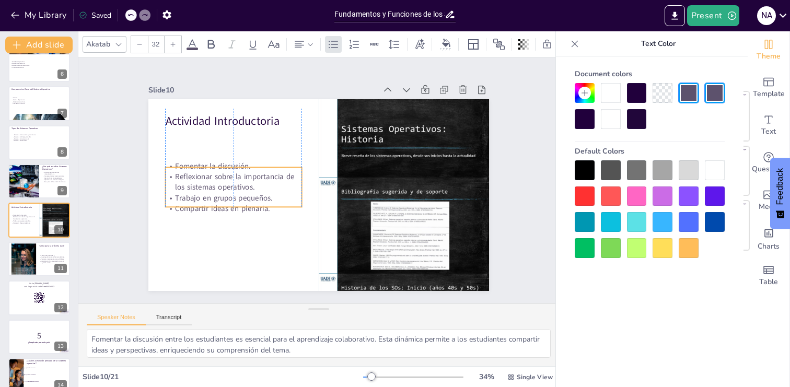
drag, startPoint x: 206, startPoint y: 177, endPoint x: 207, endPoint y: 207, distance: 30.8
click at [240, 174] on p "Compartir ideas en plenaria." at bounding box center [266, 108] width 52 height 133
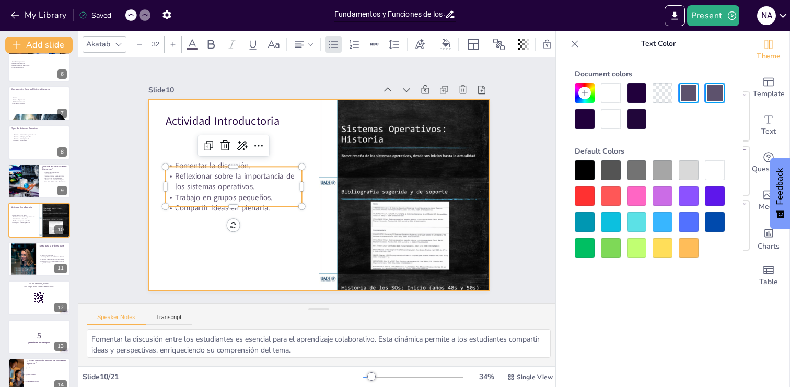
click at [201, 233] on div at bounding box center [315, 195] width 373 height 259
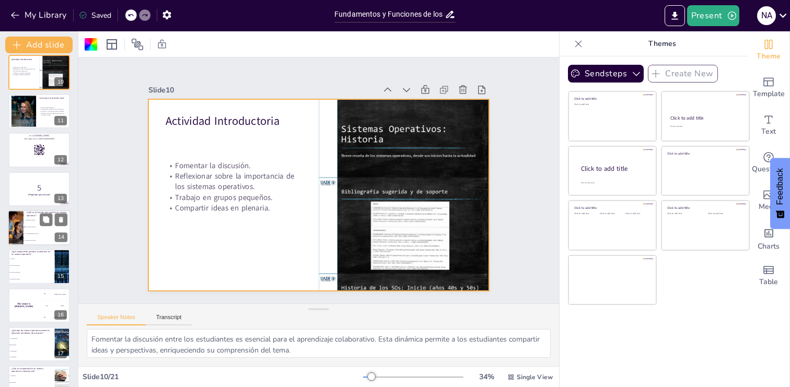
click at [32, 227] on span "B) Gestión de recursos" at bounding box center [47, 227] width 45 height 2
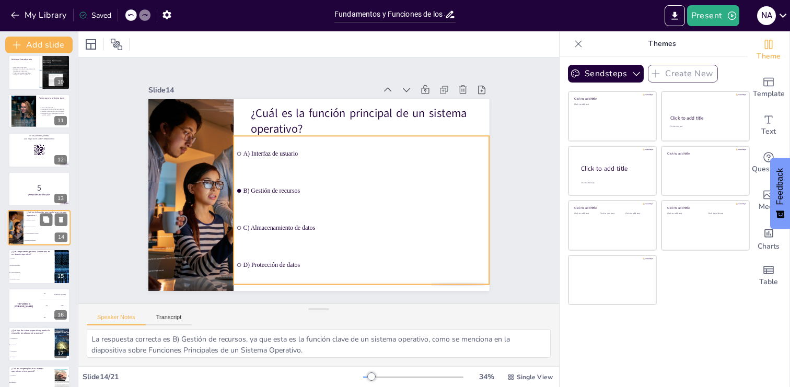
scroll to position [364, 0]
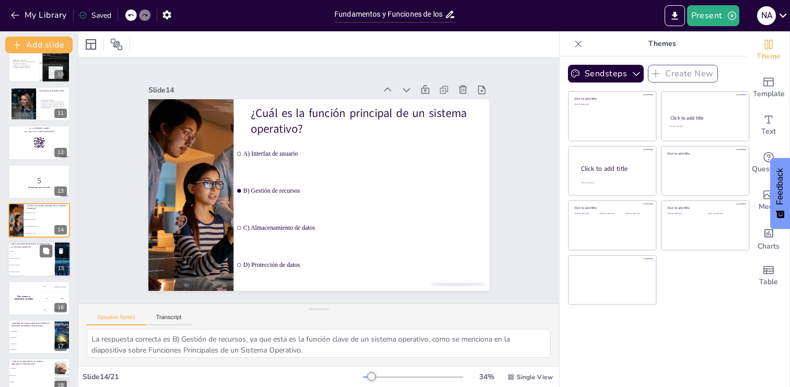
click at [25, 263] on li "C) Gestor de memoria" at bounding box center [31, 265] width 47 height 7
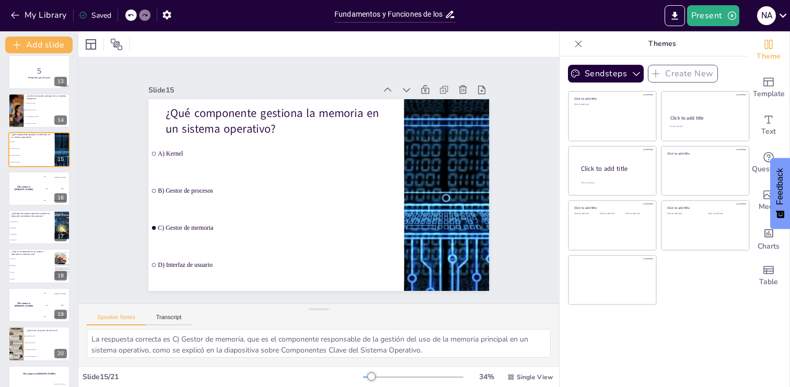
scroll to position [476, 0]
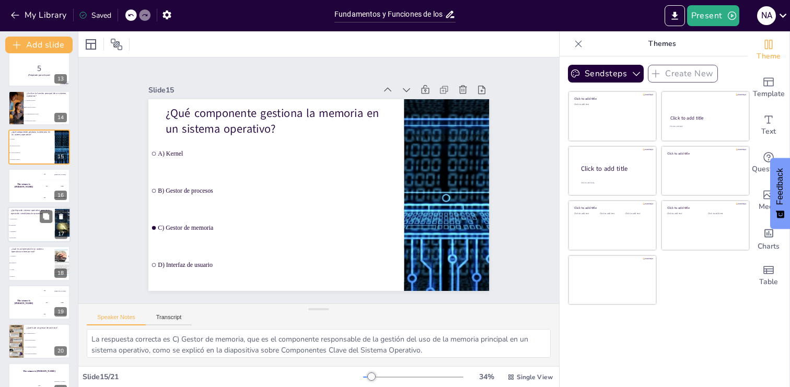
click at [34, 230] on li "C) Distribuido" at bounding box center [31, 232] width 47 height 6
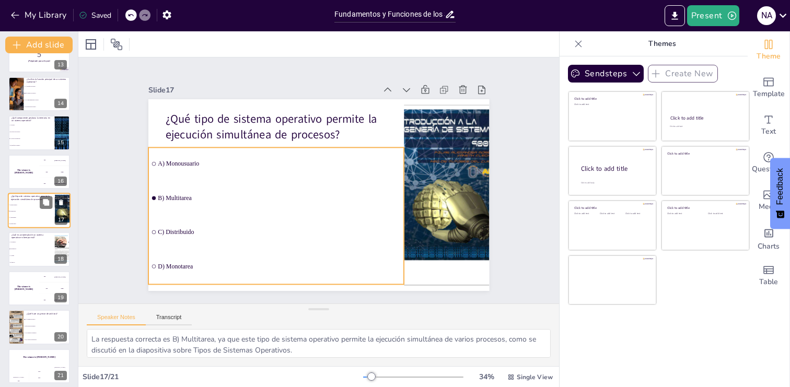
scroll to position [495, 0]
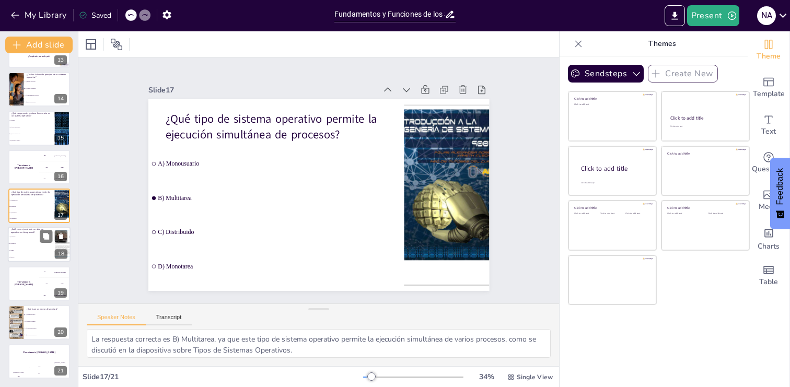
click at [29, 255] on li "D) macOS" at bounding box center [31, 257] width 47 height 7
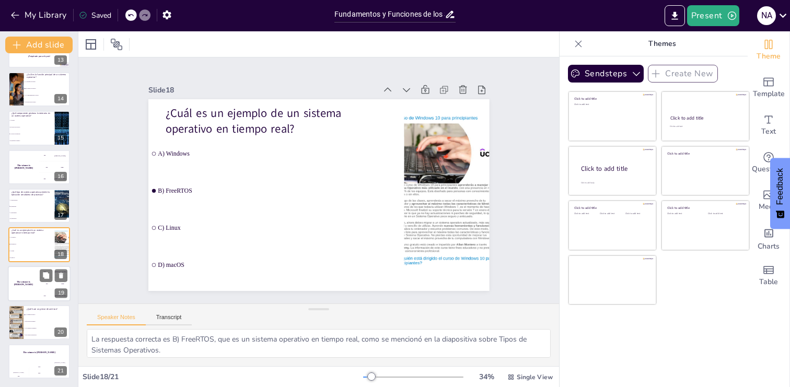
click at [33, 279] on div "The winner is Niels 🏆" at bounding box center [23, 284] width 31 height 36
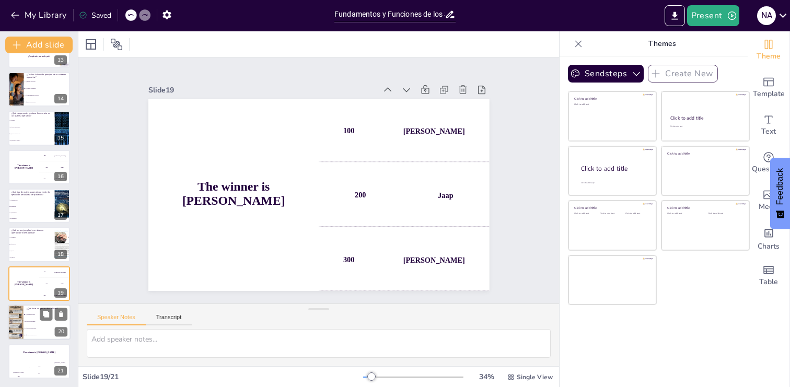
click at [30, 319] on li "B) Ejecuta programas" at bounding box center [47, 322] width 47 height 7
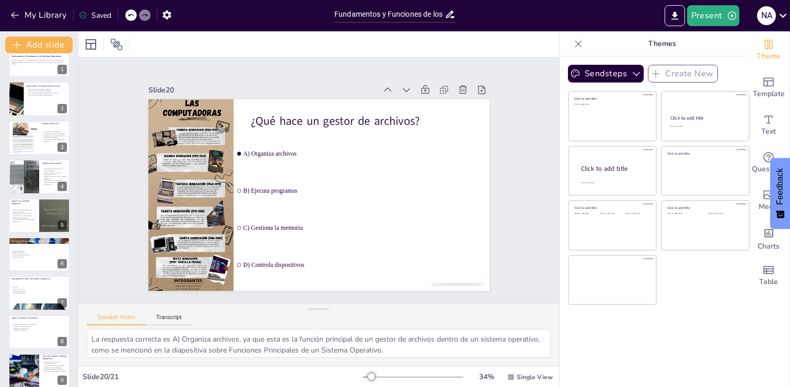
scroll to position [0, 0]
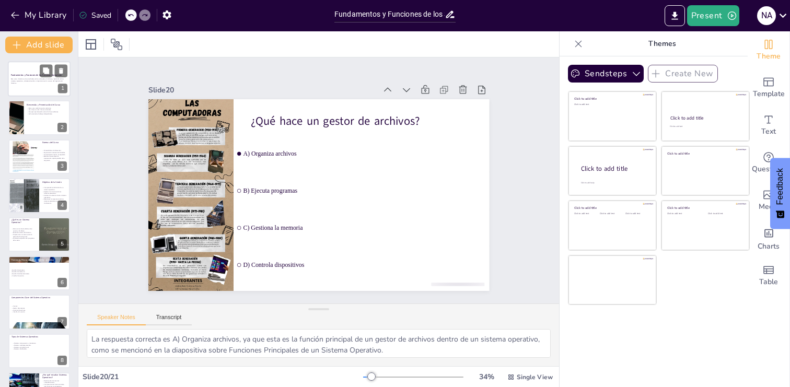
click at [35, 87] on div at bounding box center [39, 79] width 63 height 36
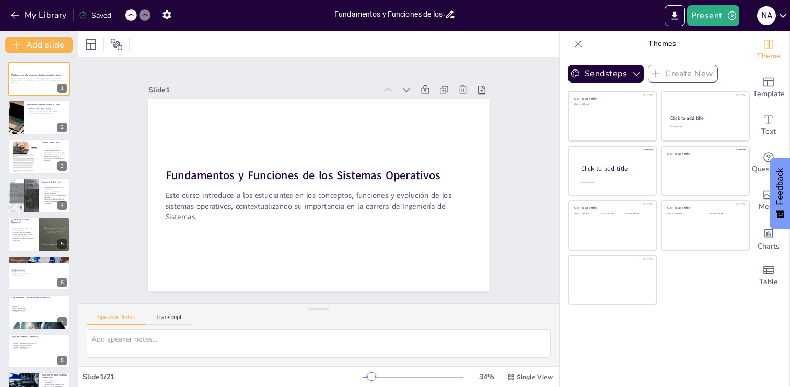
click at [577, 48] on icon at bounding box center [578, 44] width 10 height 10
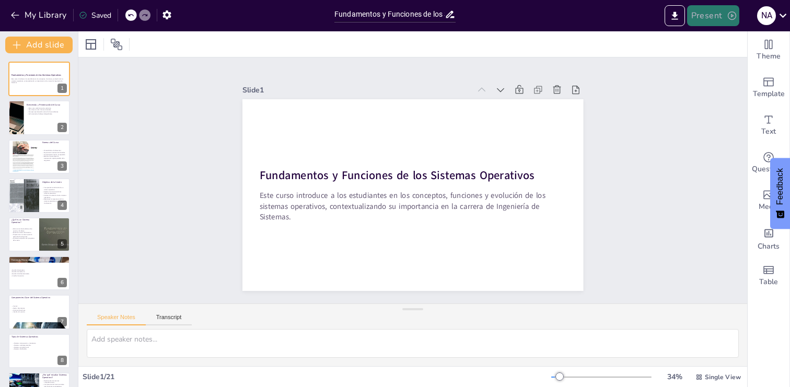
click at [713, 19] on button "Present" at bounding box center [713, 15] width 52 height 21
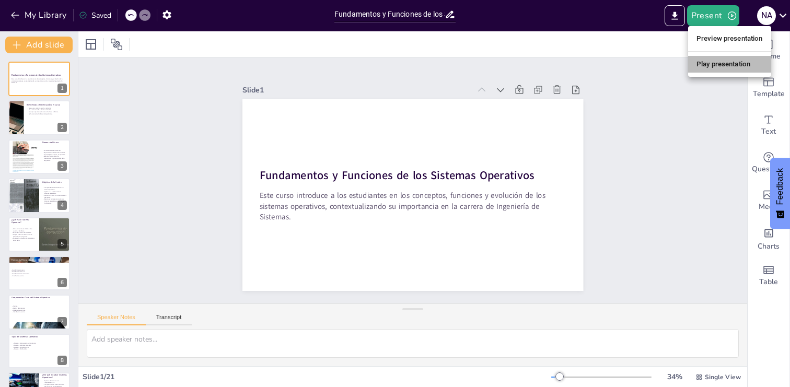
click at [724, 64] on li "Play presentation" at bounding box center [729, 64] width 83 height 17
